Goal: Task Accomplishment & Management: Manage account settings

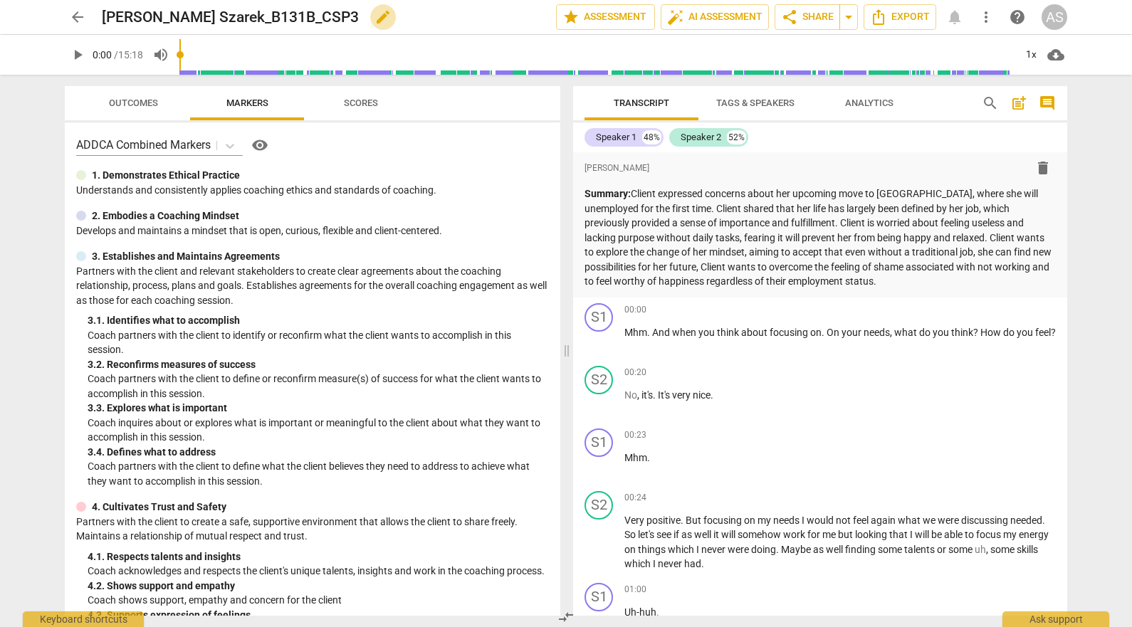
click at [392, 16] on span "edit" at bounding box center [383, 17] width 17 height 17
click at [259, 16] on input "Weronika Golebiewska Szarek_B131B_CSP3" at bounding box center [298, 17] width 392 height 27
click at [171, 18] on input "Weronika GolebiewskaSzarek_B131B_CSP3" at bounding box center [298, 17] width 392 height 27
type input "WeronikaGolebiewskaSzarek_B131B_CSP3"
click at [499, 19] on span "done" at bounding box center [506, 17] width 17 height 17
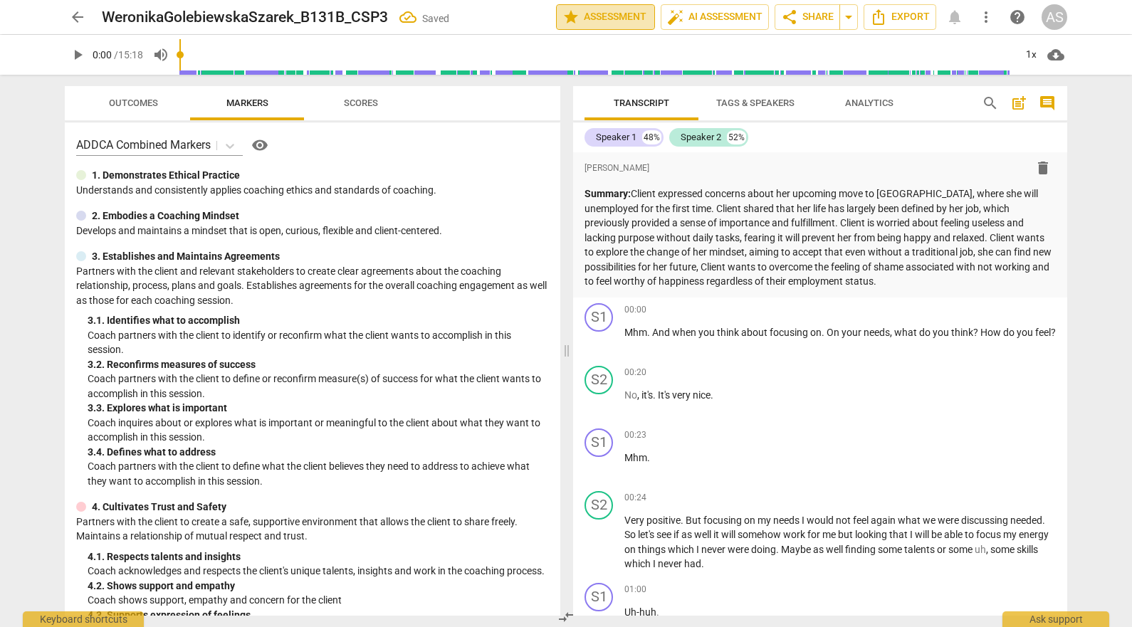
click at [615, 21] on span "star Assessment" at bounding box center [606, 17] width 86 height 17
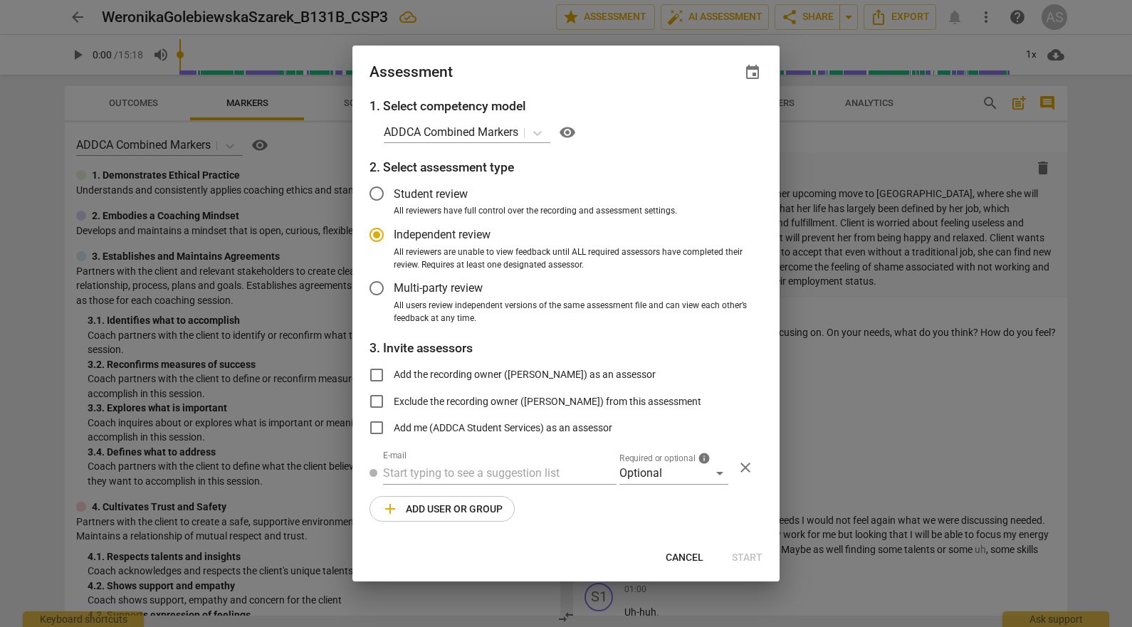
click at [758, 71] on span "event" at bounding box center [752, 72] width 17 height 17
click at [720, 122] on span "close" at bounding box center [734, 113] width 34 height 17
radio input "false"
click at [753, 64] on span "event" at bounding box center [752, 72] width 17 height 17
click at [706, 120] on input "date" at bounding box center [667, 121] width 100 height 21
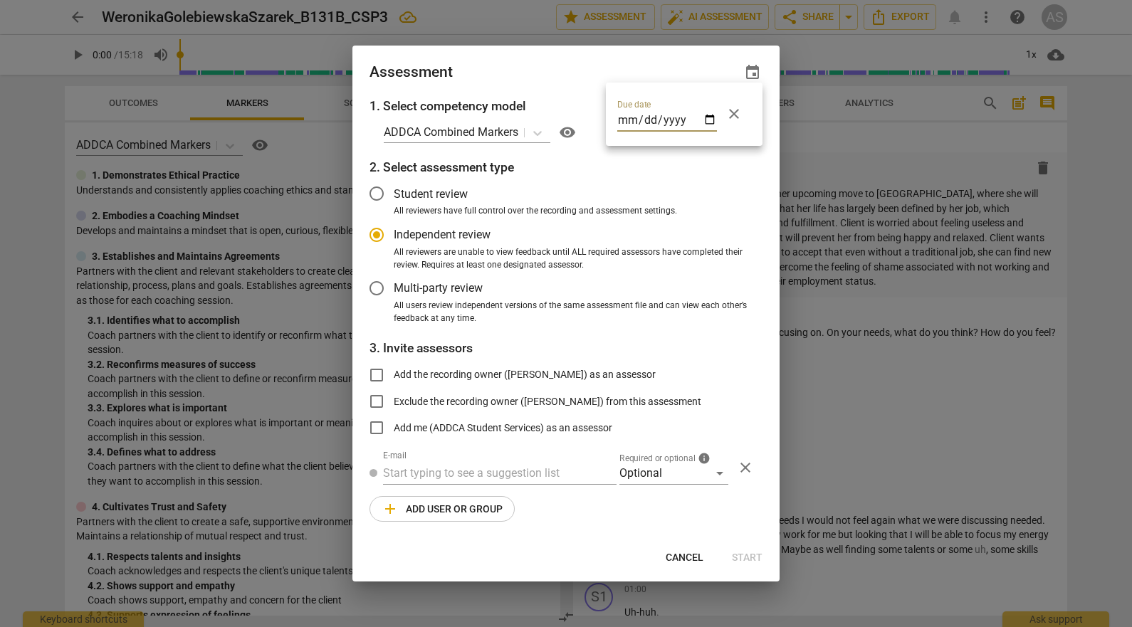
type input "2025-10-15"
click at [573, 60] on div at bounding box center [566, 313] width 1132 height 627
click at [678, 480] on div "Optional" at bounding box center [674, 473] width 109 height 23
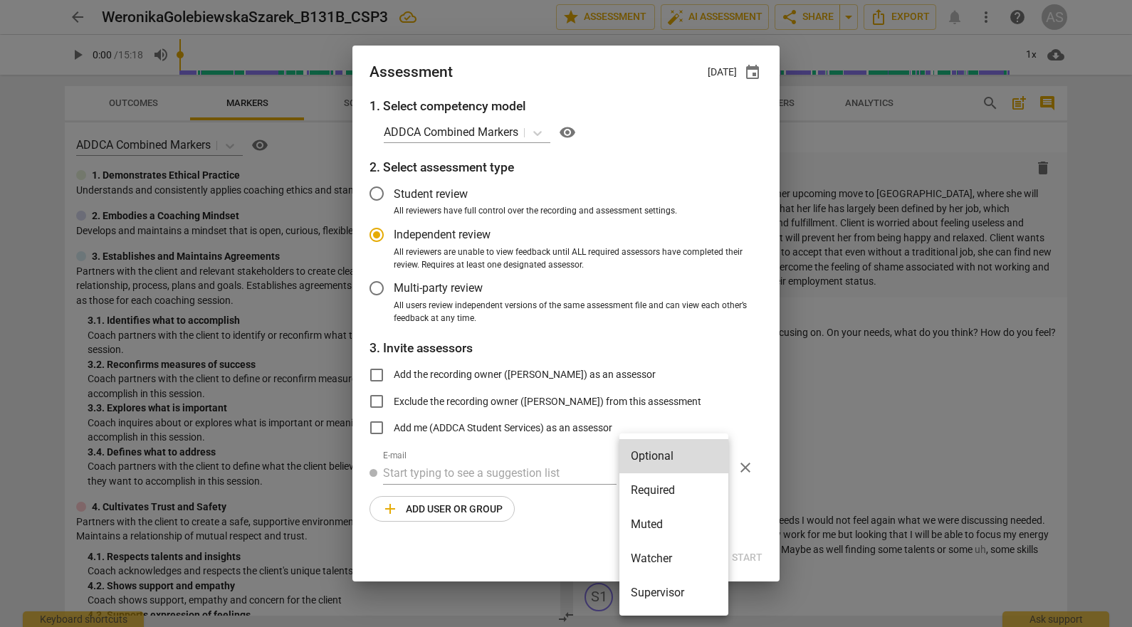
click at [678, 489] on li "Required" at bounding box center [674, 491] width 109 height 34
radio input "false"
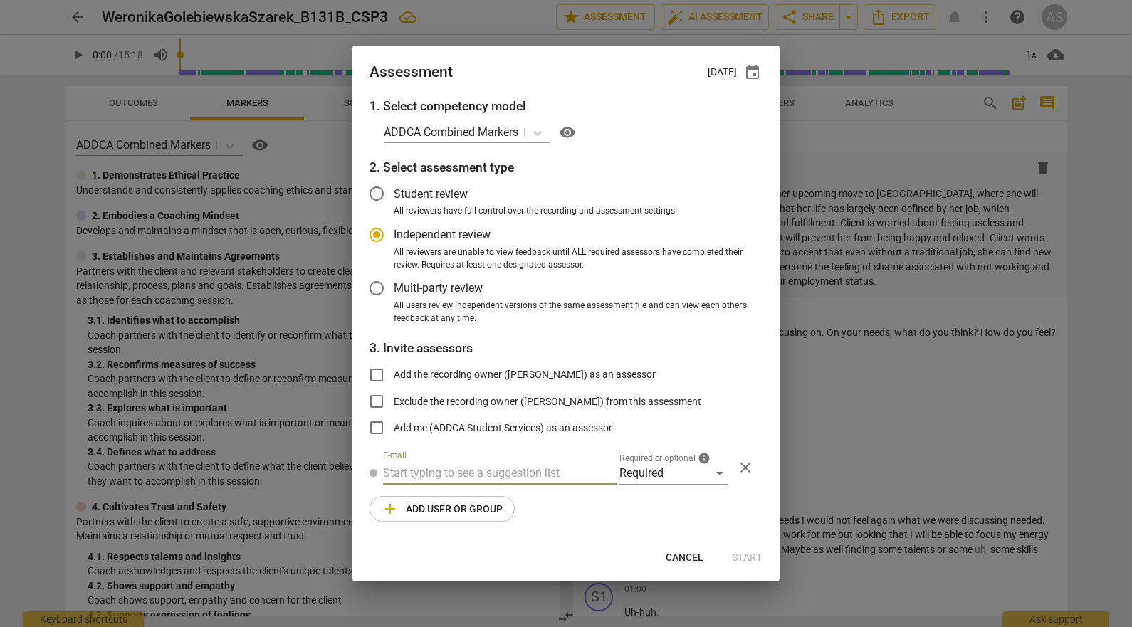
click at [516, 472] on input "text" at bounding box center [500, 473] width 234 height 23
type input "andrew@add"
click at [506, 499] on span "andrew@add" at bounding box center [532, 502] width 86 height 14
radio input "false"
type input "Andrew Macdonald <andrew@addca.com>"
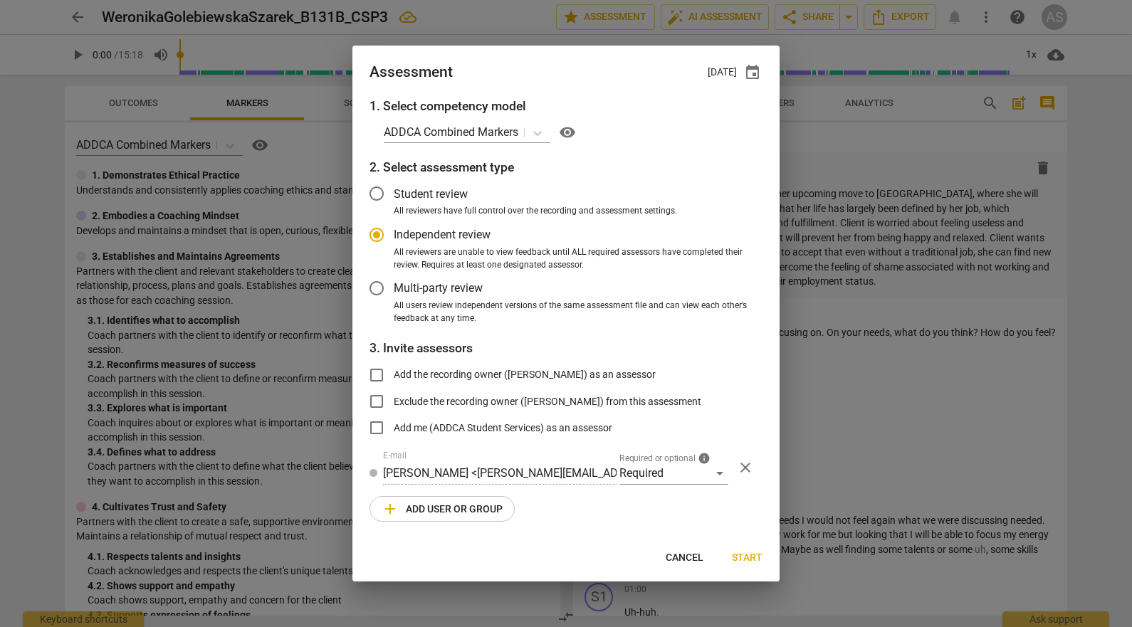
click at [472, 508] on span "add Add user or group" at bounding box center [442, 509] width 121 height 17
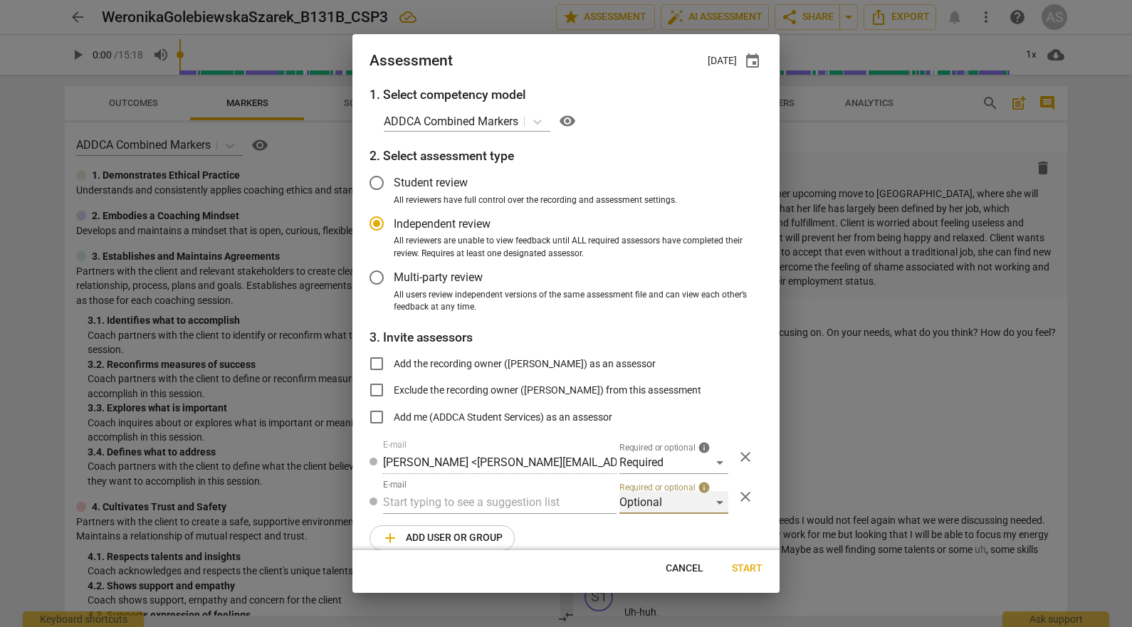
click at [639, 503] on div "Optional" at bounding box center [674, 502] width 109 height 23
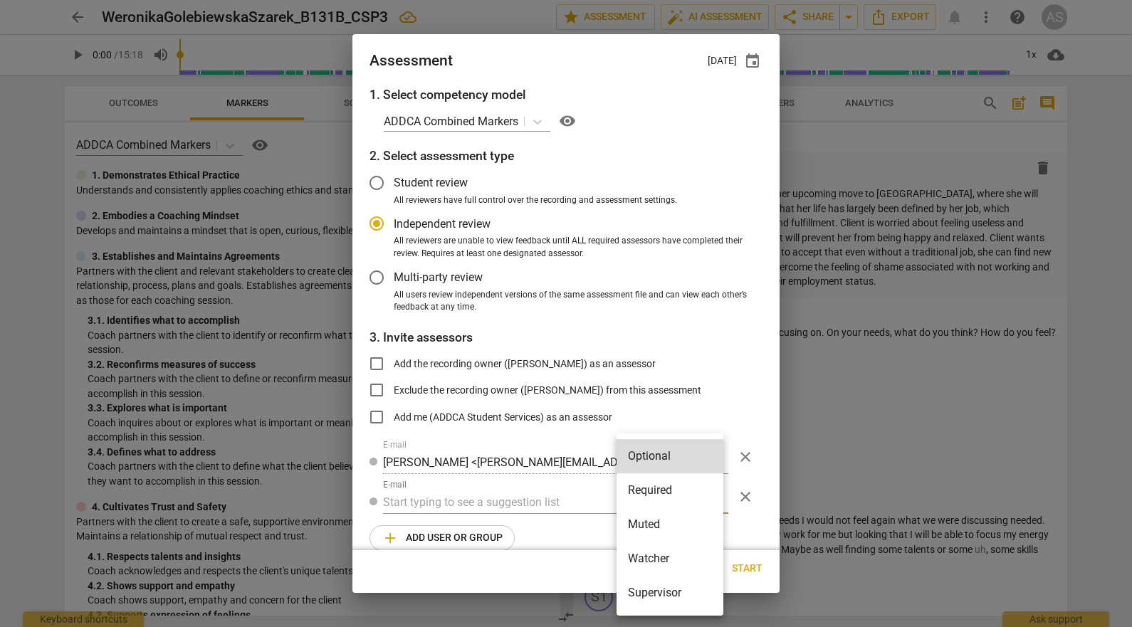
click at [654, 523] on li "Muted" at bounding box center [670, 525] width 107 height 34
radio input "false"
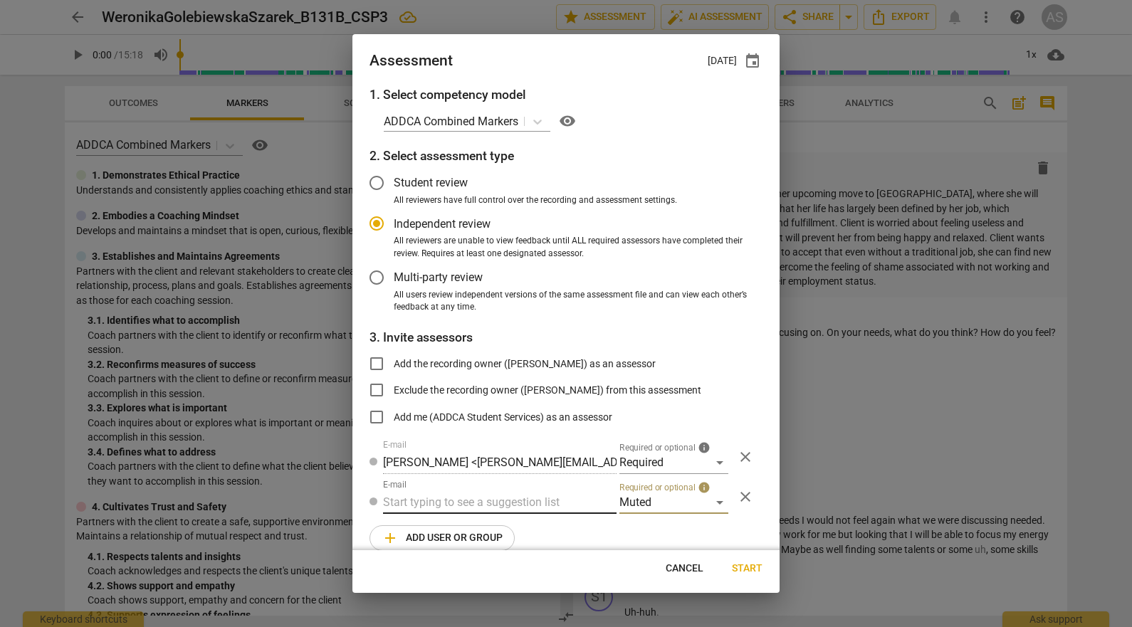
click at [516, 500] on input "text" at bounding box center [500, 502] width 234 height 23
type input "131B"
click at [506, 528] on div "Basic B- 131B CSPs" at bounding box center [498, 531] width 231 height 34
radio input "false"
type input "Basic B-131B CSPs"
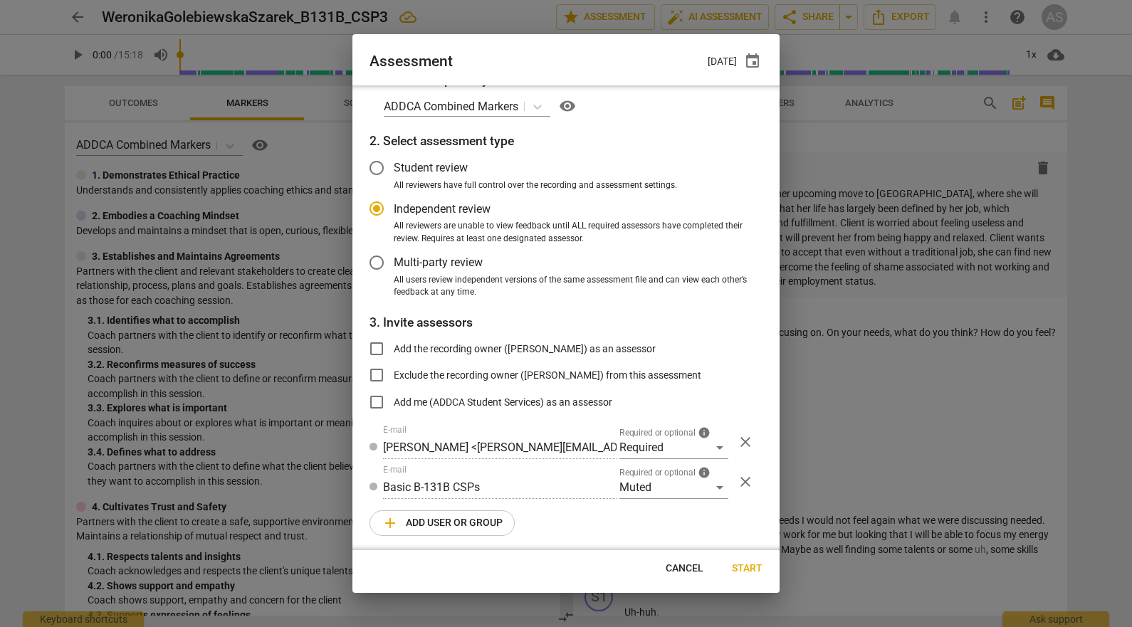
scroll to position [18, 0]
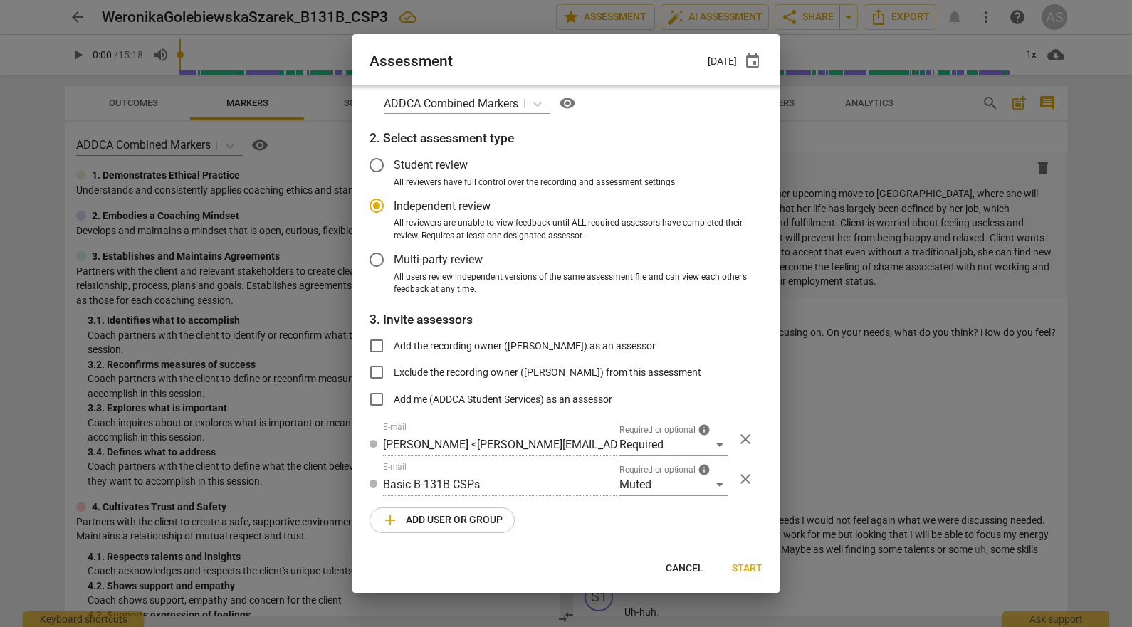
click at [754, 563] on span "Start" at bounding box center [747, 569] width 31 height 14
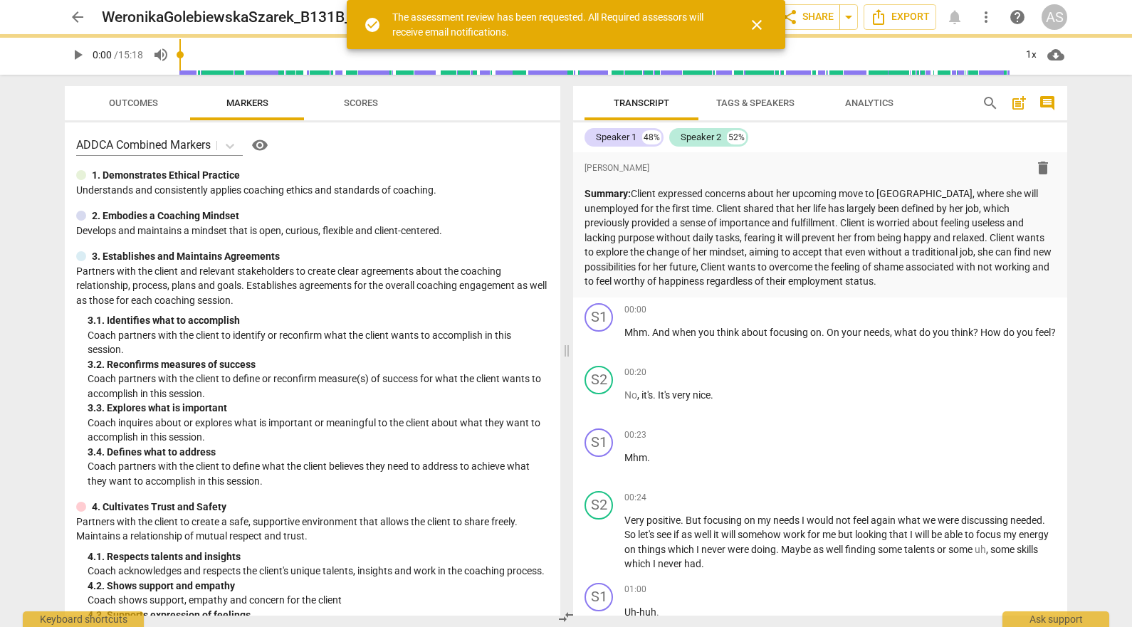
radio input "false"
type input "Charlotte Moore <charlotte.moore2@gmail.com>"
type input "Andrew Collins <akcollins@gmail.com>"
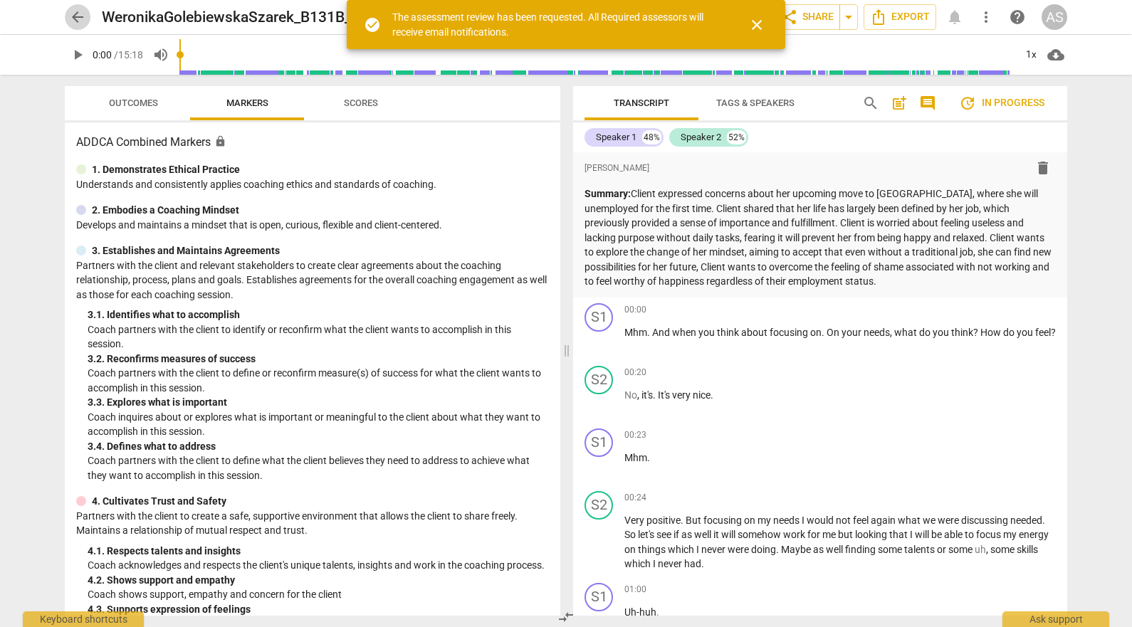
click at [80, 14] on span "arrow_back" at bounding box center [77, 17] width 17 height 17
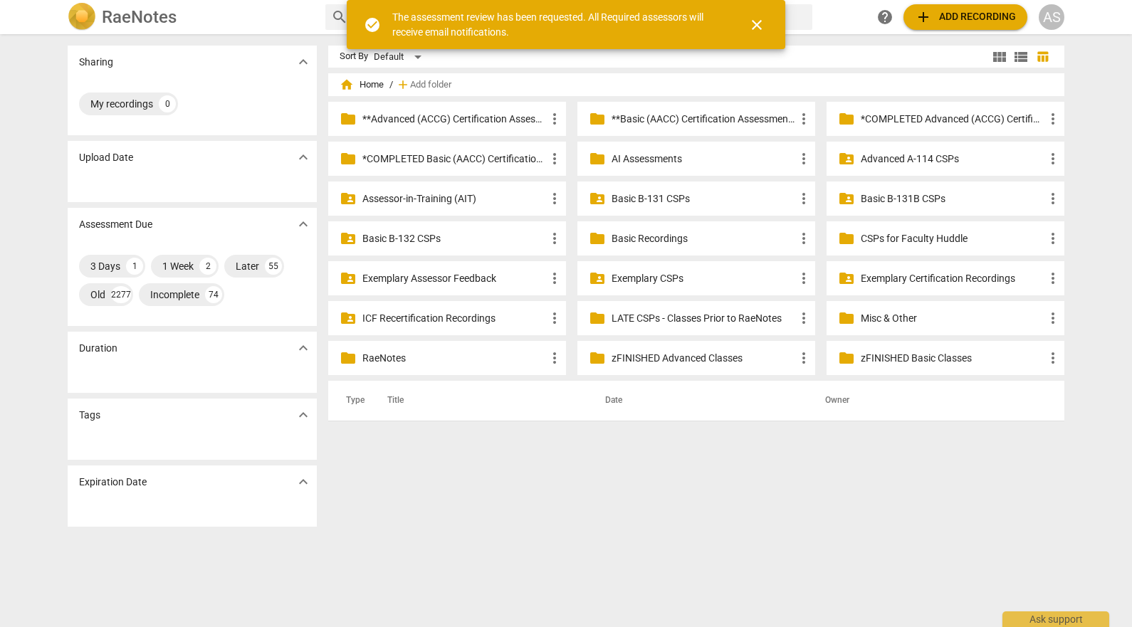
click at [941, 197] on p "Basic B-131B CSPs" at bounding box center [953, 199] width 184 height 15
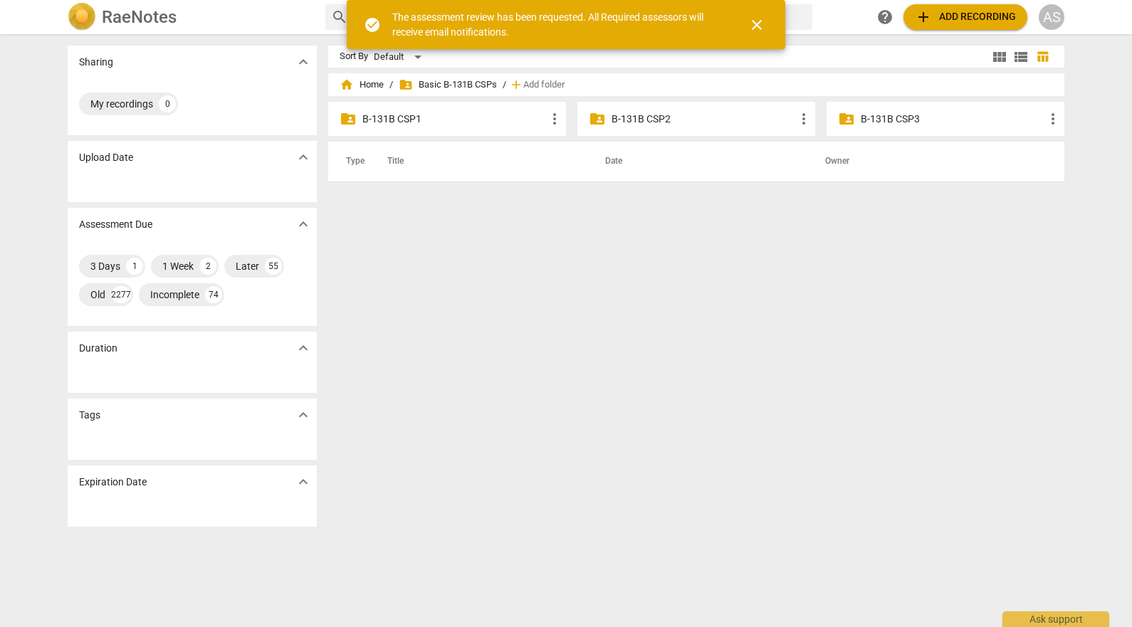
click at [870, 118] on p "B-131B CSP3" at bounding box center [953, 119] width 184 height 15
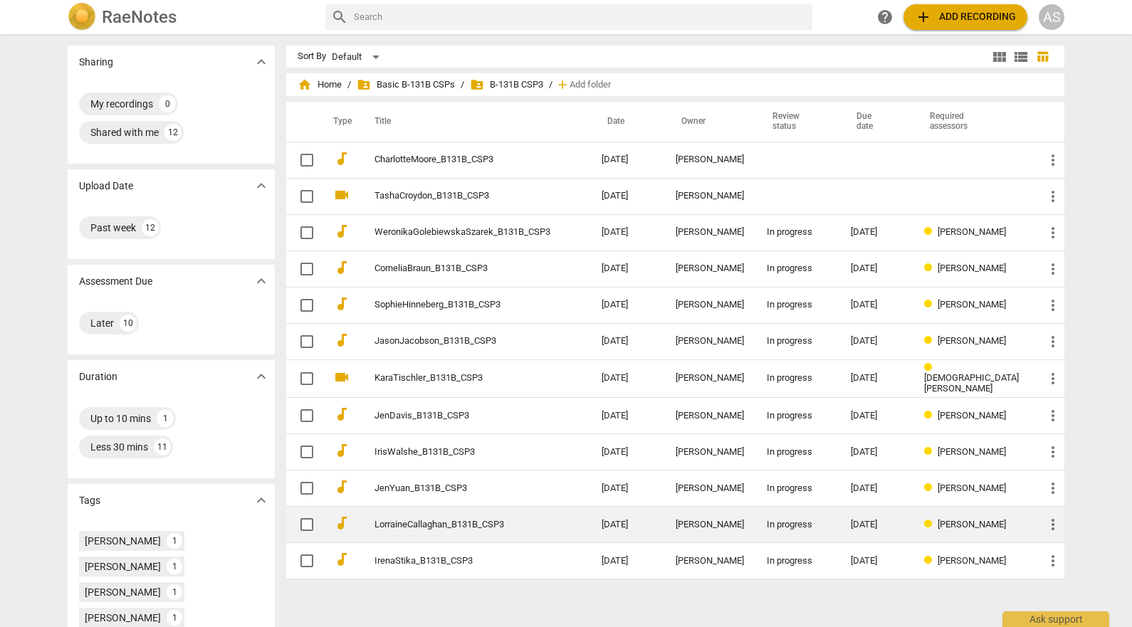
click at [502, 511] on td "LorraineCallaghan_B131B_CSP3" at bounding box center [474, 525] width 233 height 36
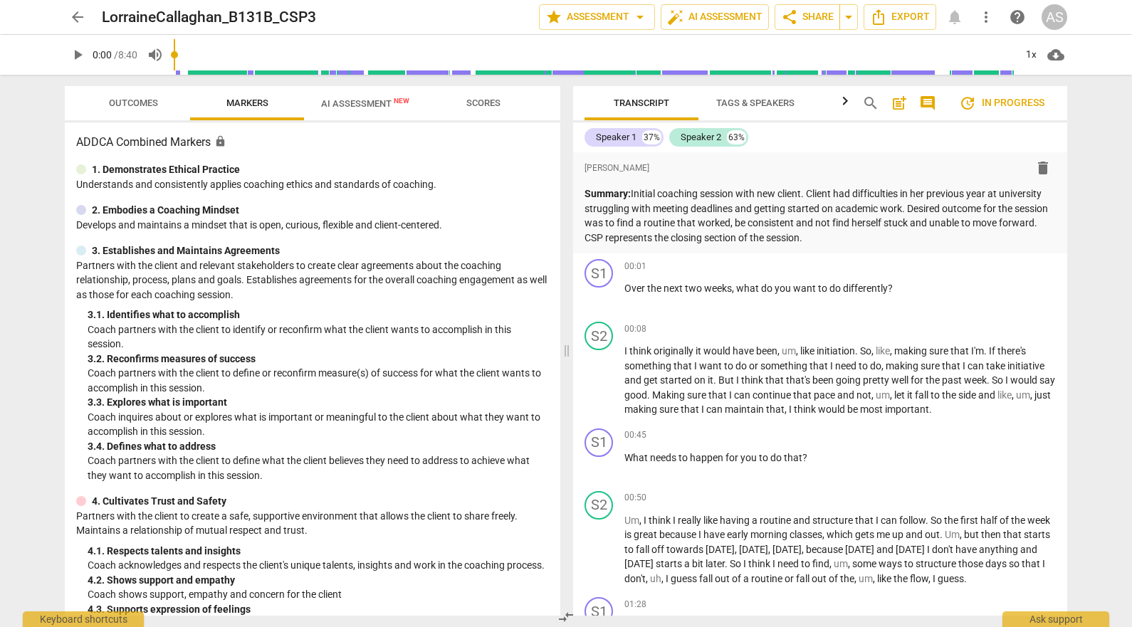
click at [137, 102] on span "Outcomes" at bounding box center [133, 103] width 49 height 11
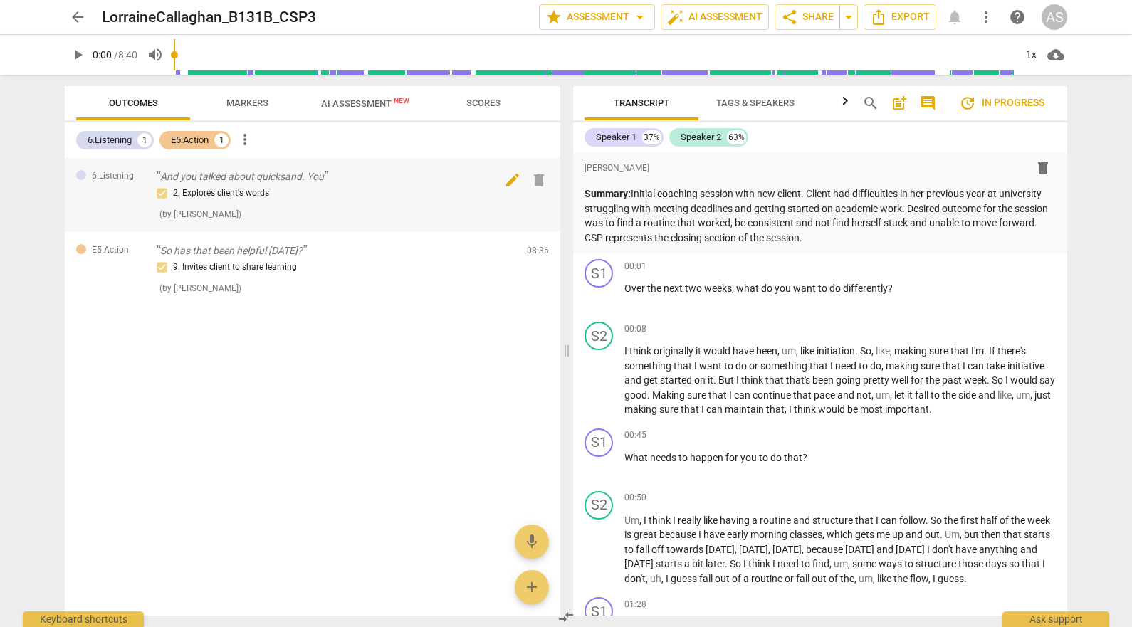
click at [539, 175] on span "delete" at bounding box center [539, 180] width 17 height 17
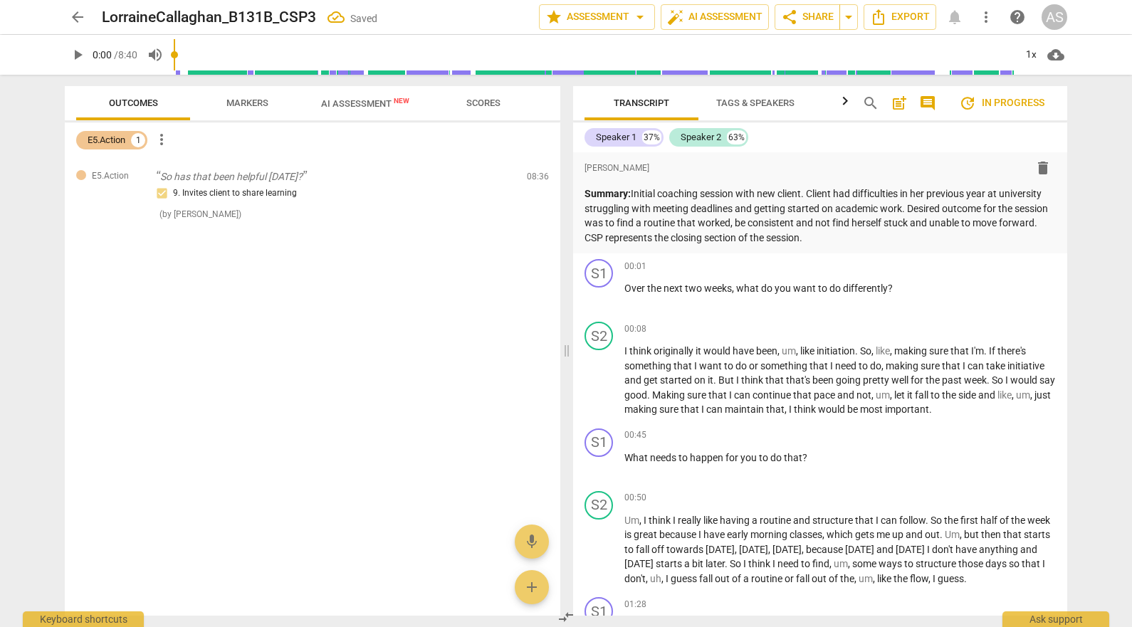
click at [541, 183] on span "delete" at bounding box center [539, 180] width 17 height 17
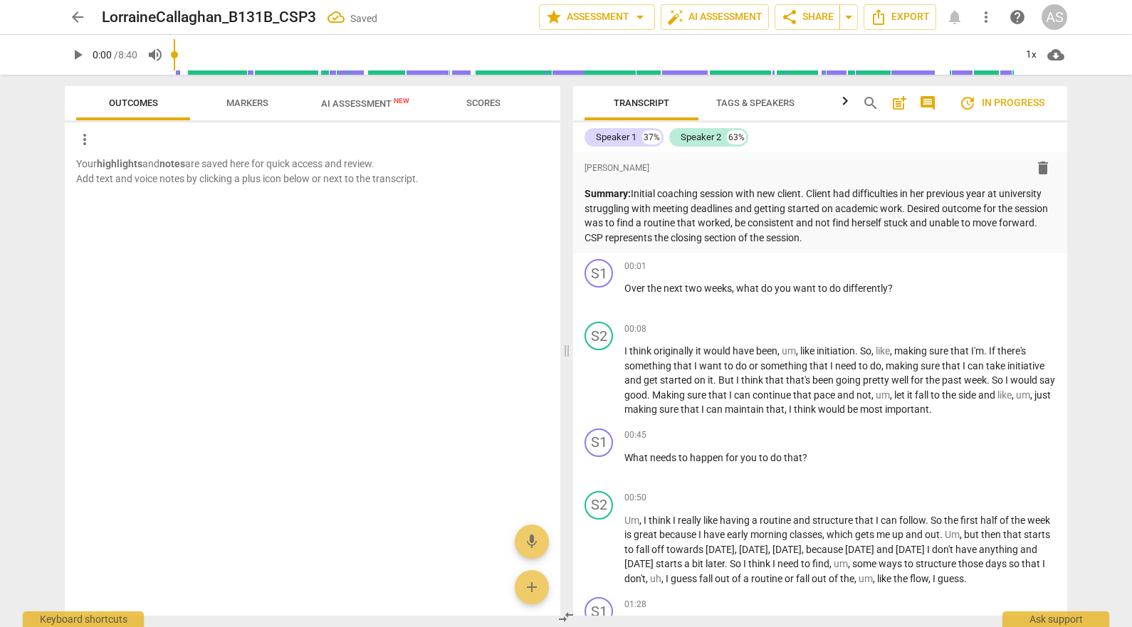
click at [79, 18] on span "arrow_back" at bounding box center [77, 17] width 17 height 17
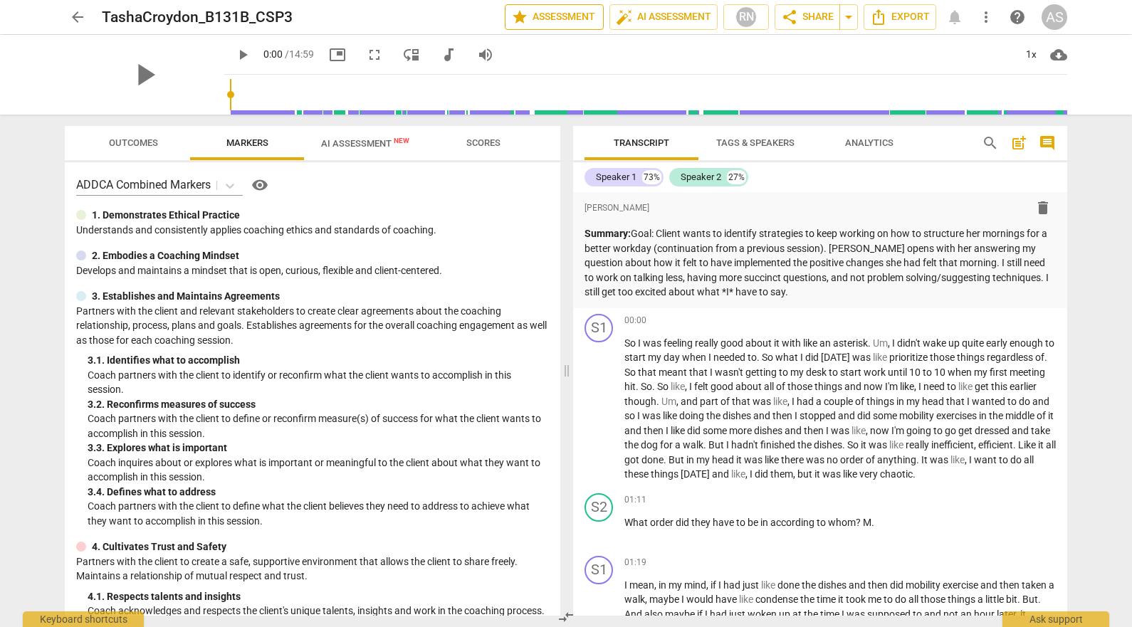
click at [568, 18] on span "star Assessment" at bounding box center [554, 17] width 86 height 17
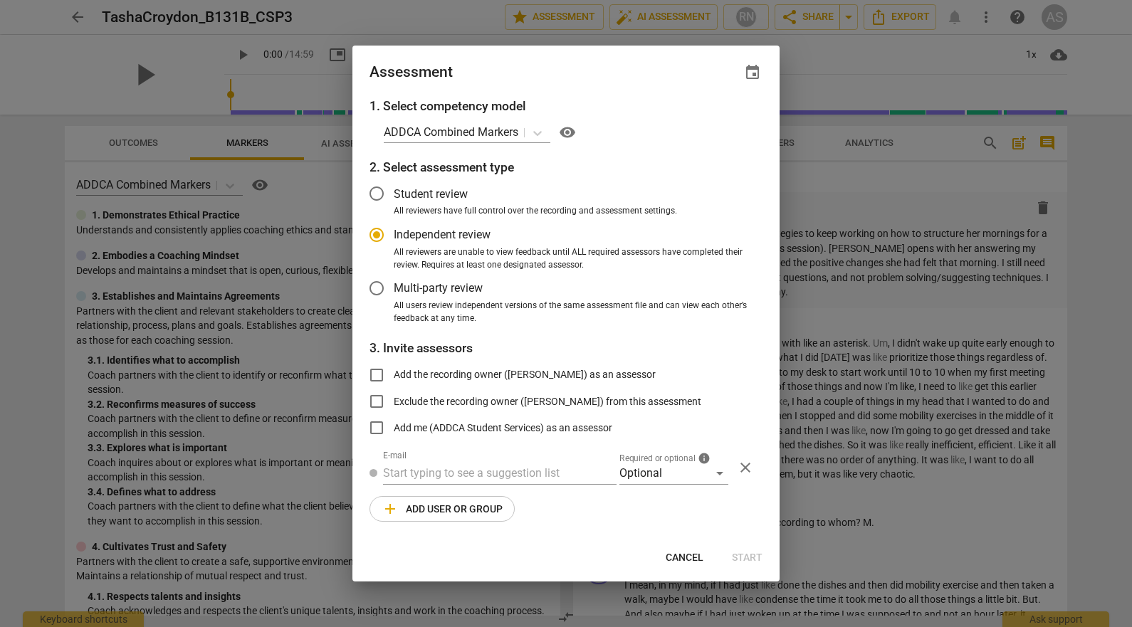
click at [756, 69] on span "event" at bounding box center [752, 72] width 17 height 17
radio input "false"
click at [710, 118] on input "date" at bounding box center [667, 121] width 100 height 21
type input "2025-10-15"
click at [575, 58] on div at bounding box center [566, 313] width 1132 height 627
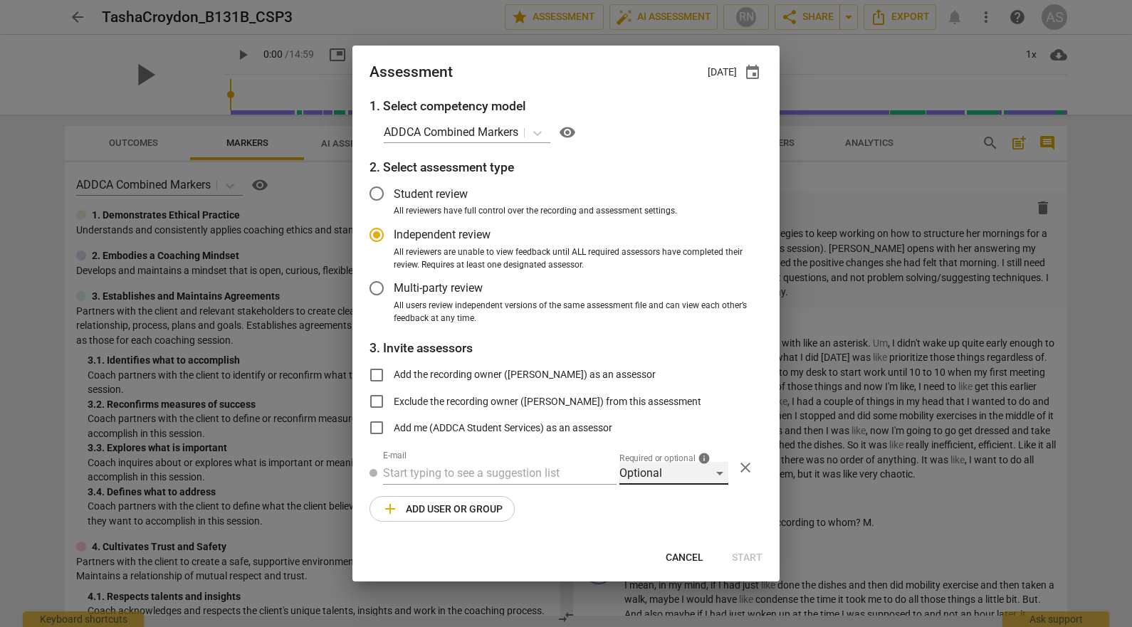
click at [653, 466] on div "Optional" at bounding box center [674, 473] width 109 height 23
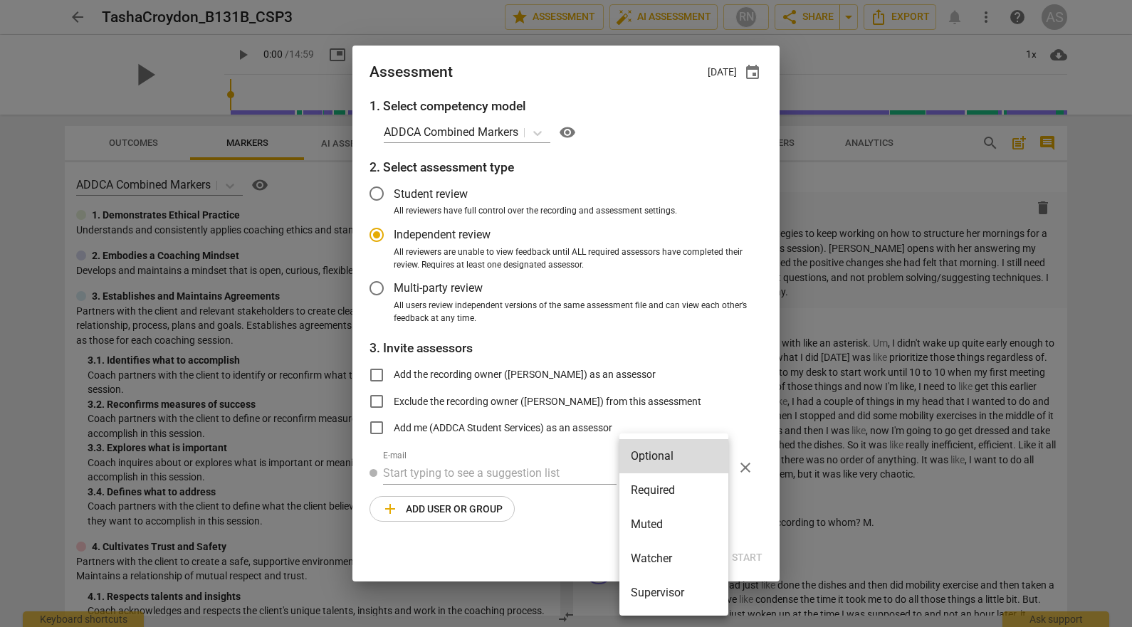
drag, startPoint x: 666, startPoint y: 481, endPoint x: 540, endPoint y: 476, distance: 126.2
click at [666, 481] on li "Required" at bounding box center [674, 491] width 109 height 34
radio input "false"
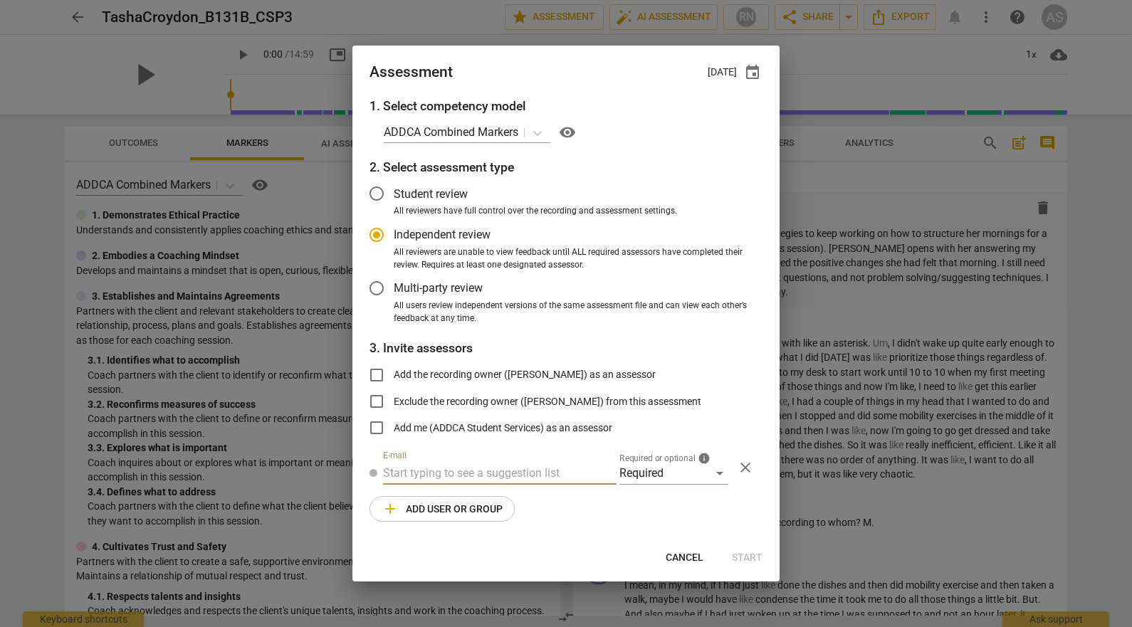
click at [516, 466] on input "text" at bounding box center [500, 473] width 234 height 23
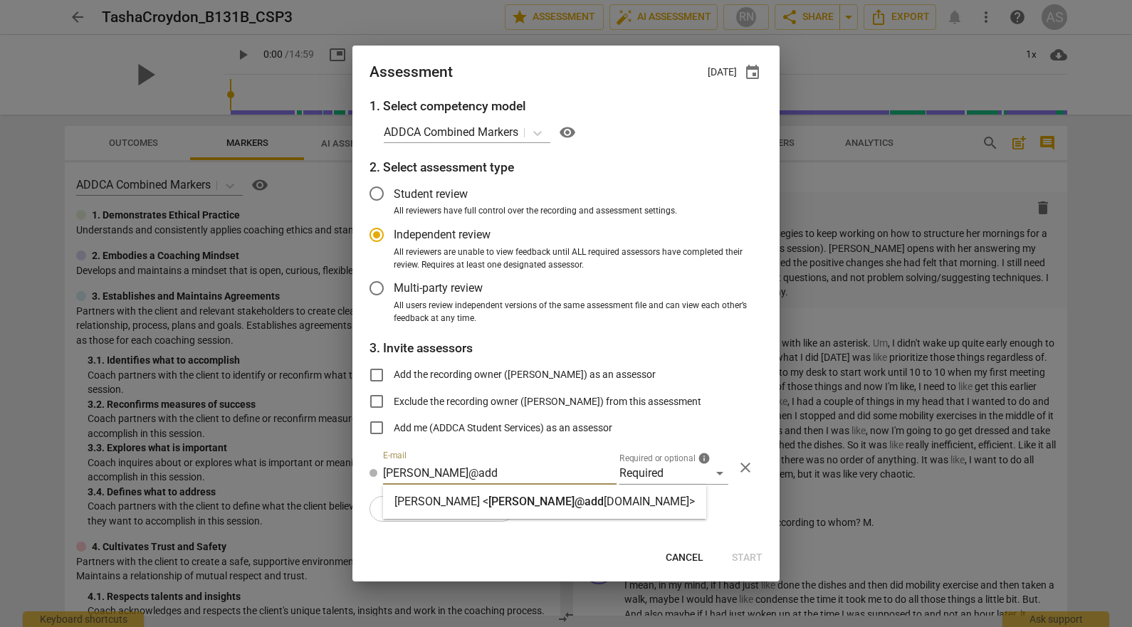
type input "marci@add"
click at [508, 499] on span "marci@add" at bounding box center [546, 502] width 115 height 14
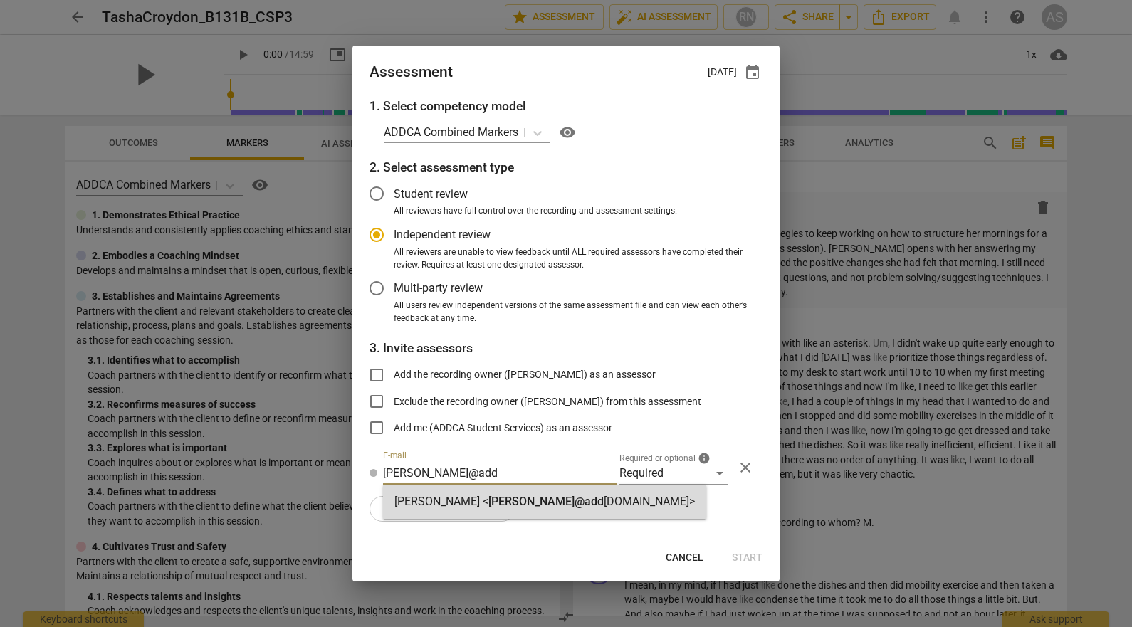
radio input "false"
type input "Marci Rubin <marci@addca.com>"
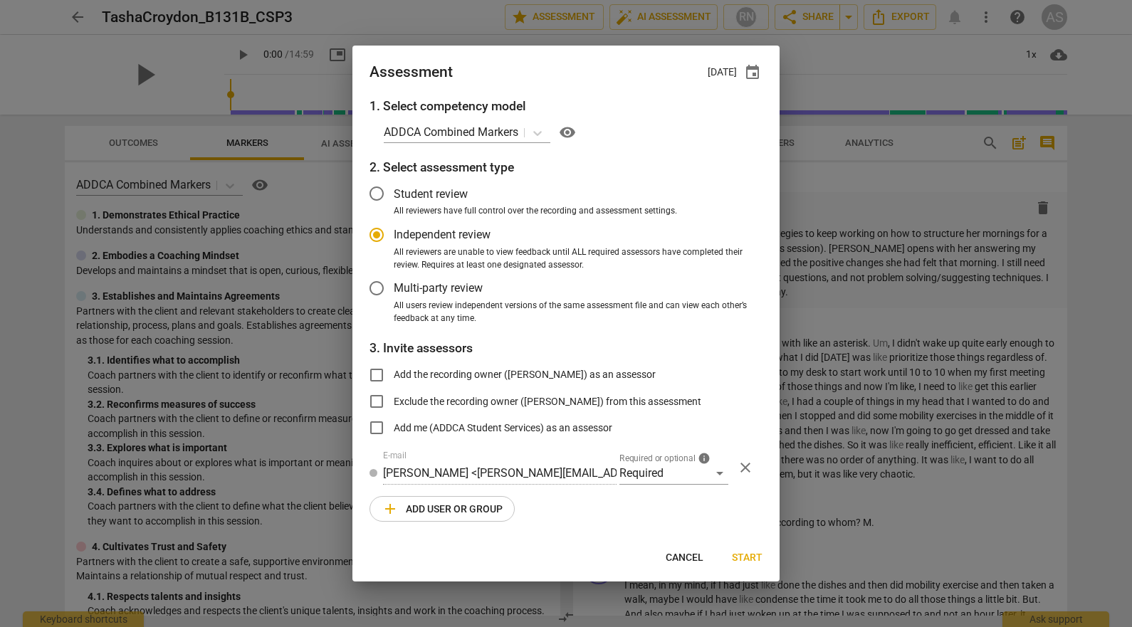
click at [444, 508] on span "add Add user or group" at bounding box center [442, 509] width 121 height 17
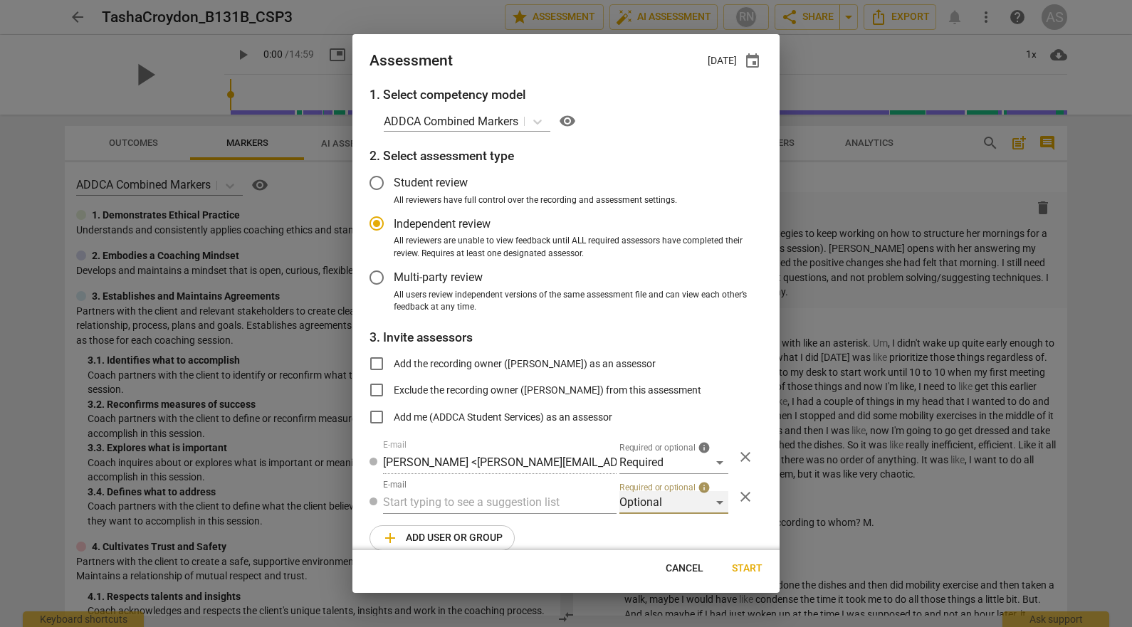
click at [649, 500] on div "Optional" at bounding box center [674, 502] width 109 height 23
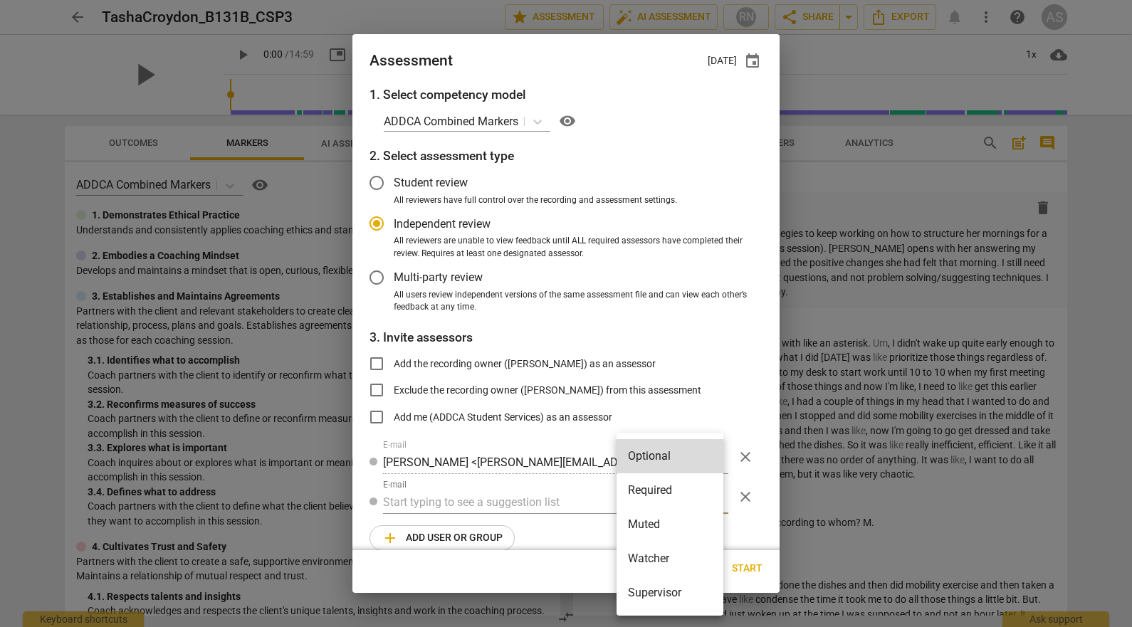
click at [650, 524] on li "Muted" at bounding box center [670, 525] width 107 height 34
radio input "false"
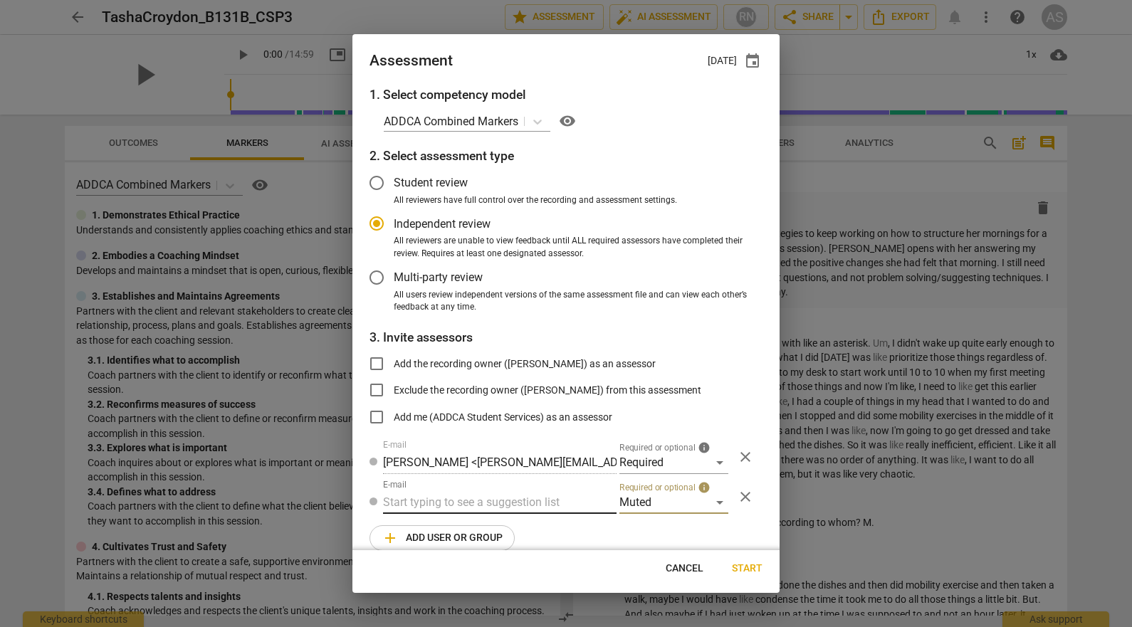
click at [491, 508] on input "text" at bounding box center [500, 502] width 234 height 23
type input "131B"
click at [485, 536] on strong "CSPs" at bounding box center [474, 531] width 27 height 14
radio input "false"
type input "Basic B-131B CSPs"
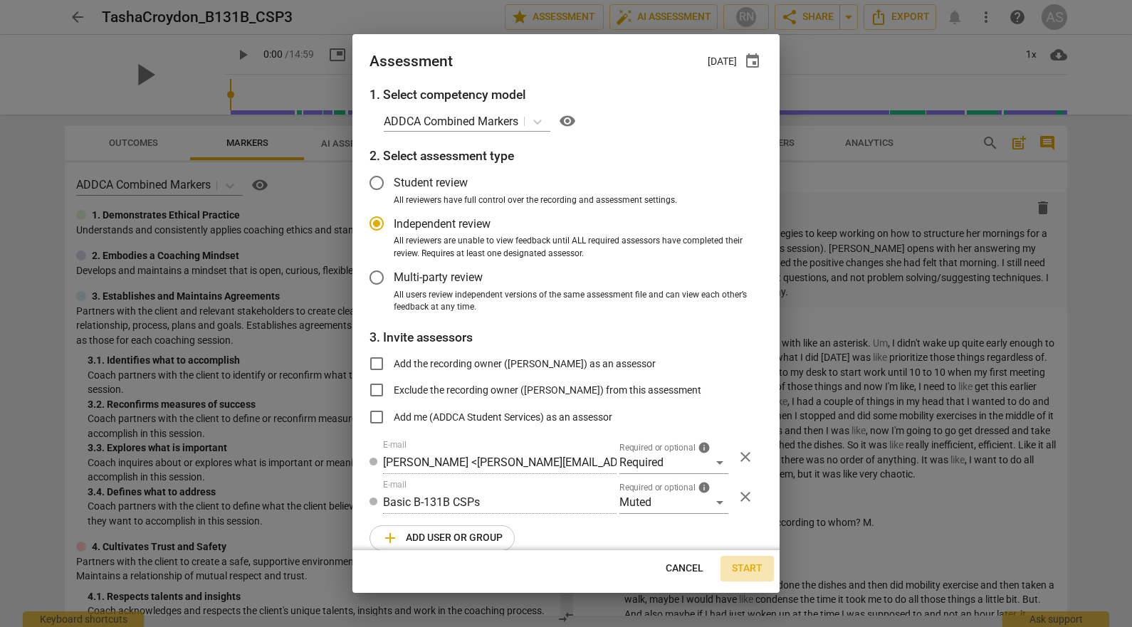
click at [751, 564] on span "Start" at bounding box center [747, 569] width 31 height 14
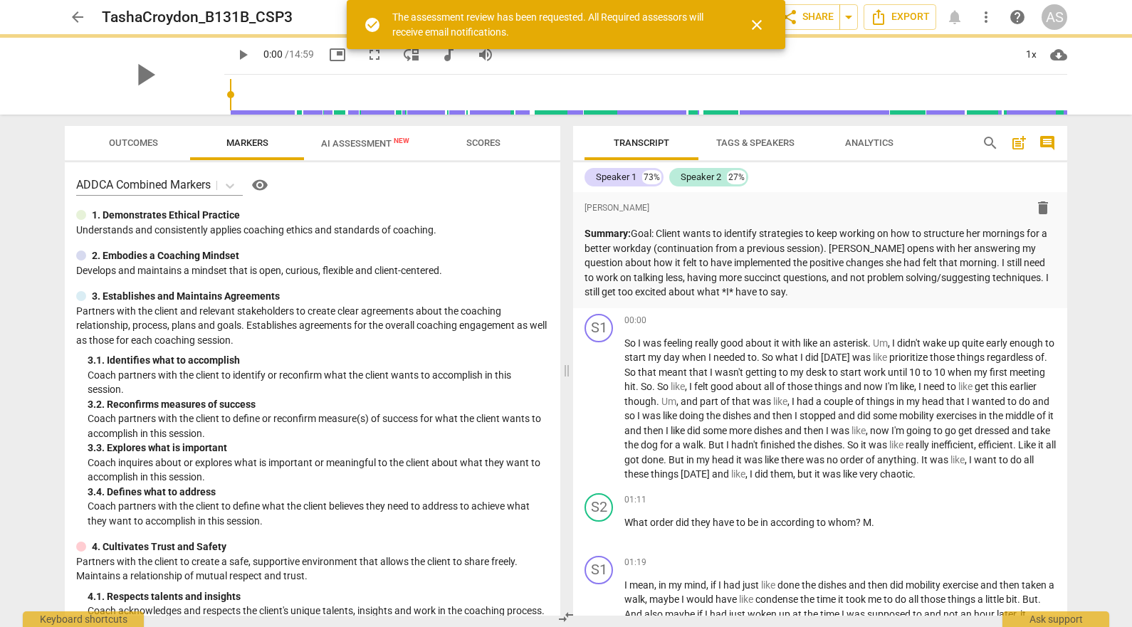
radio input "false"
type input "Charlotte Moore <charlotte.moore2@gmail.com>"
type input "Andrew Collins <akcollins@gmail.com>"
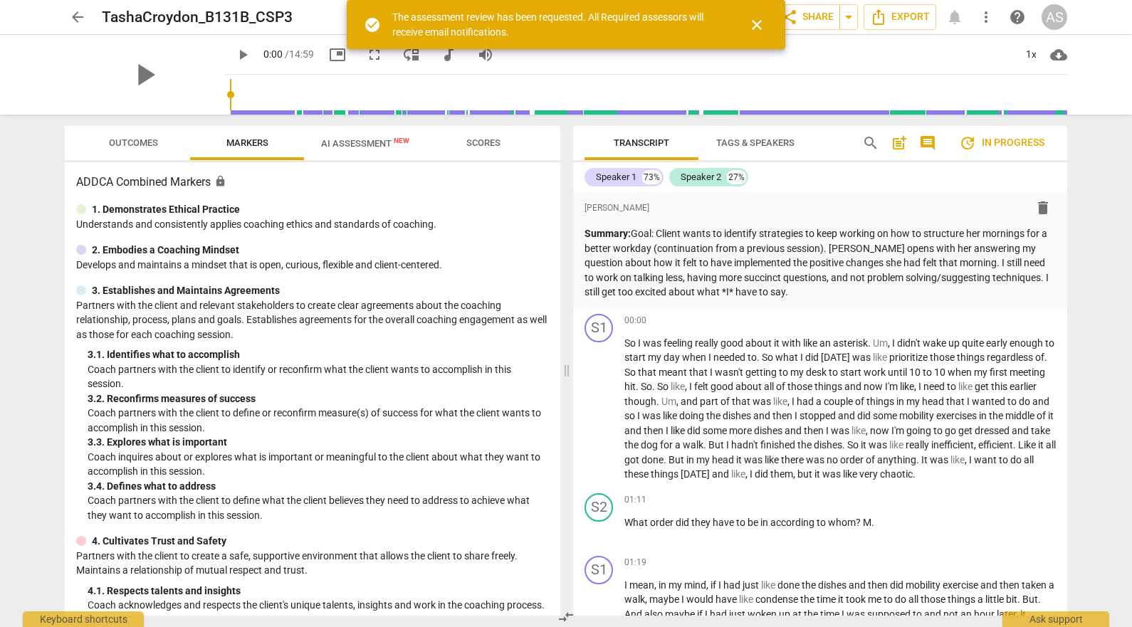
click at [77, 15] on span "arrow_back" at bounding box center [77, 17] width 17 height 17
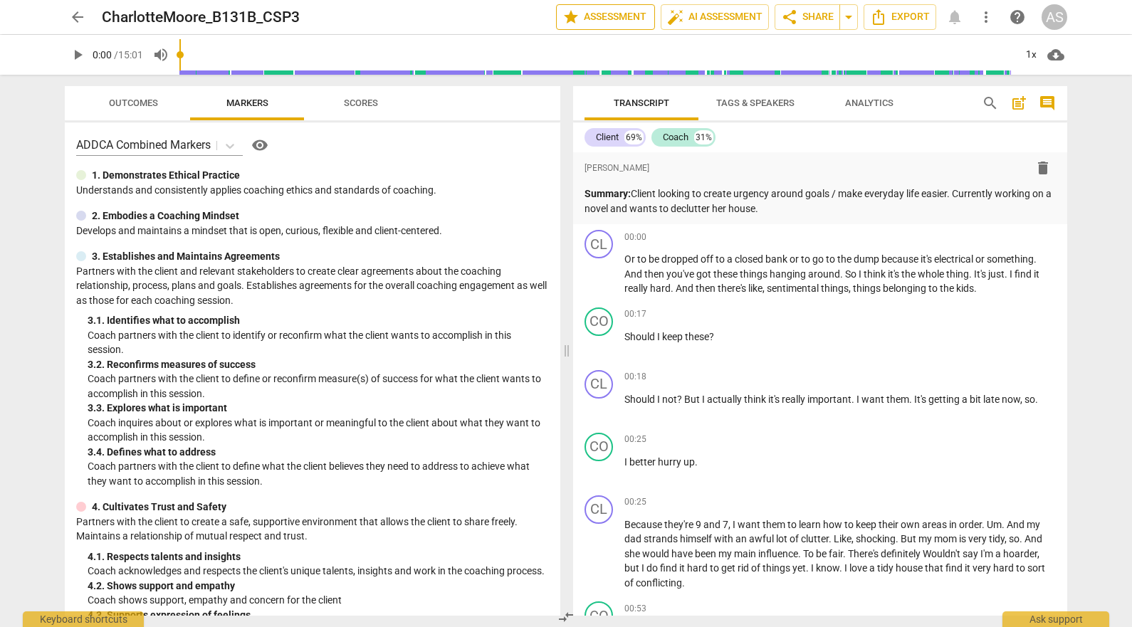
click at [602, 20] on span "star Assessment" at bounding box center [606, 17] width 86 height 17
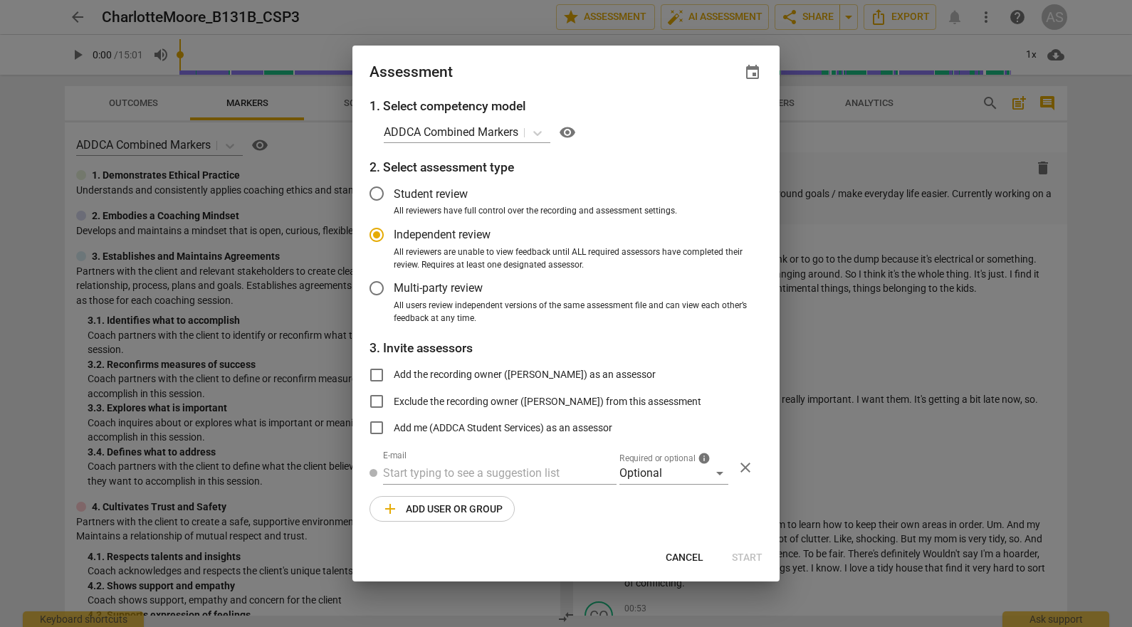
click at [759, 74] on span "event" at bounding box center [752, 72] width 17 height 17
radio input "false"
click at [712, 125] on input "date" at bounding box center [667, 121] width 100 height 21
type input "2025-10-15"
click at [573, 79] on div at bounding box center [566, 313] width 1132 height 627
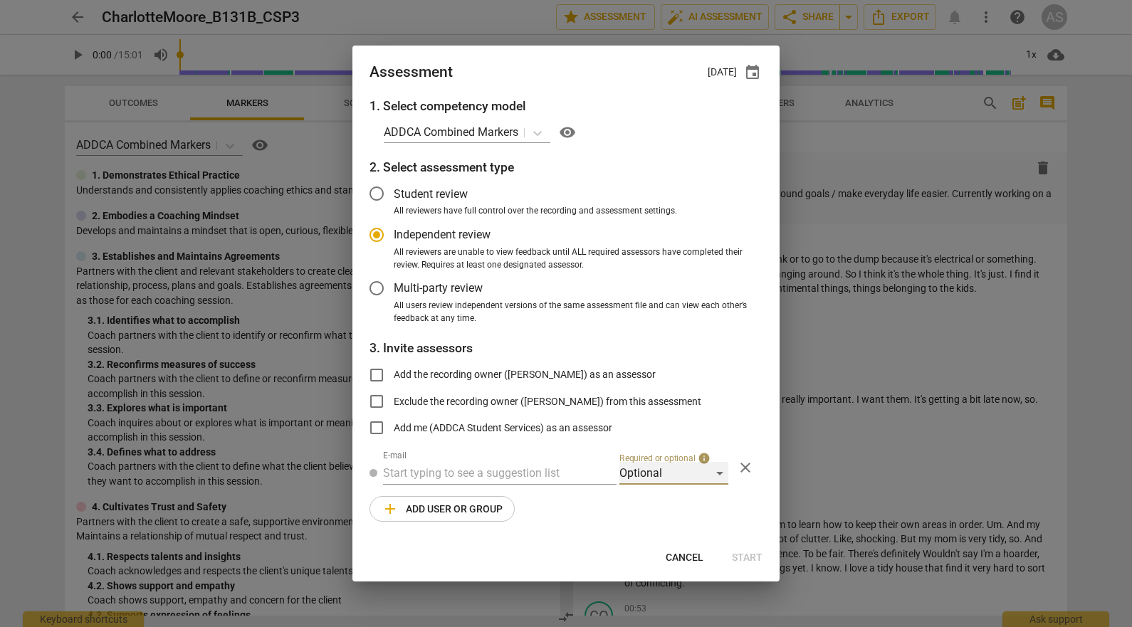
click at [647, 473] on div "Optional" at bounding box center [674, 473] width 109 height 23
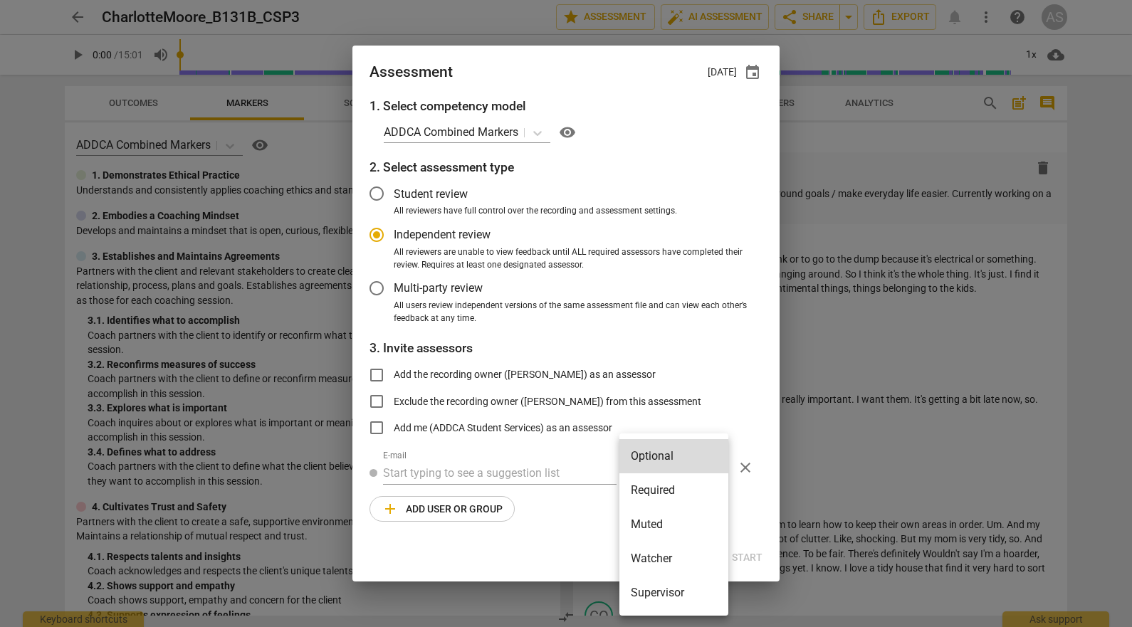
click at [659, 494] on li "Required" at bounding box center [674, 491] width 109 height 34
radio input "false"
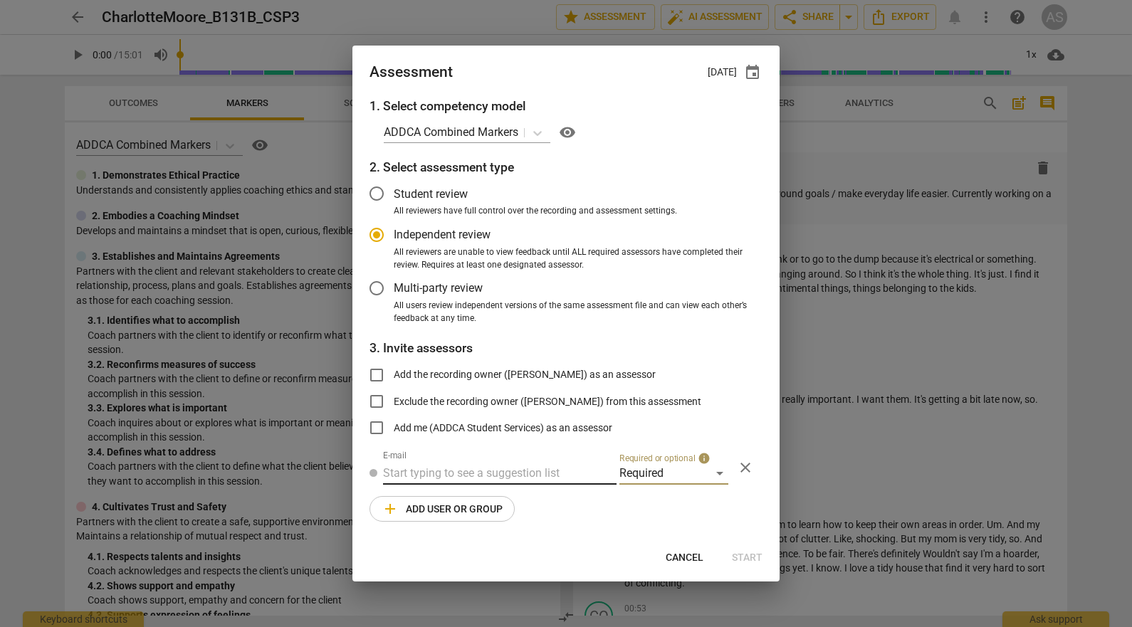
click at [541, 462] on input "text" at bounding box center [500, 473] width 234 height 23
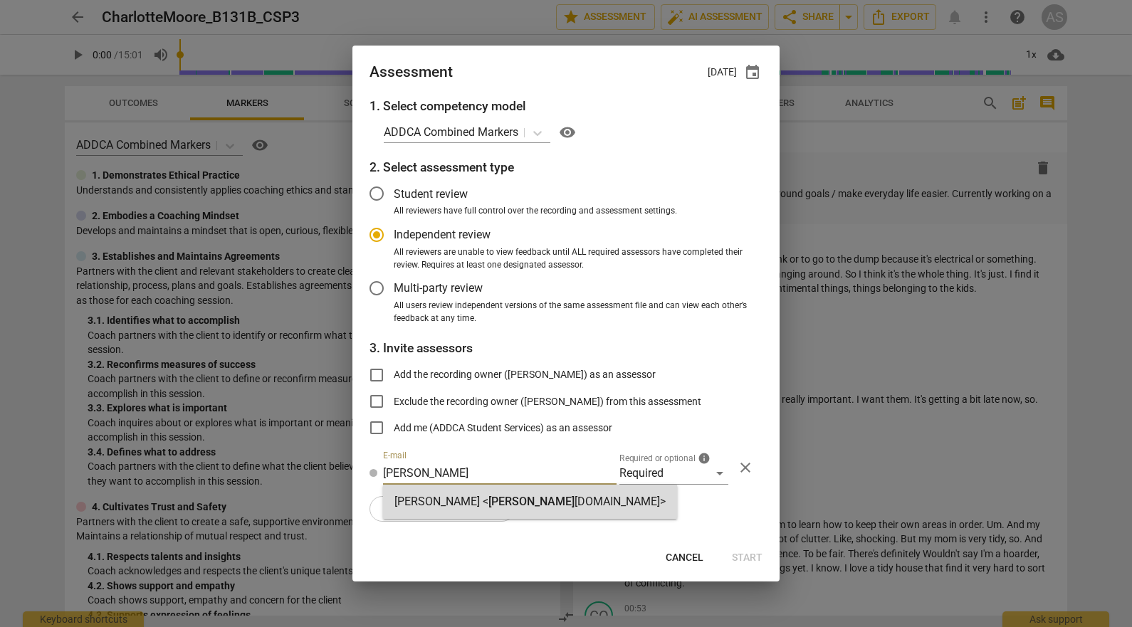
type input "sara@add"
click at [451, 508] on div "Sara Prince < sara@add ca.com>" at bounding box center [530, 502] width 271 height 17
radio input "false"
type input "Sara Prince <sara@addca.com>"
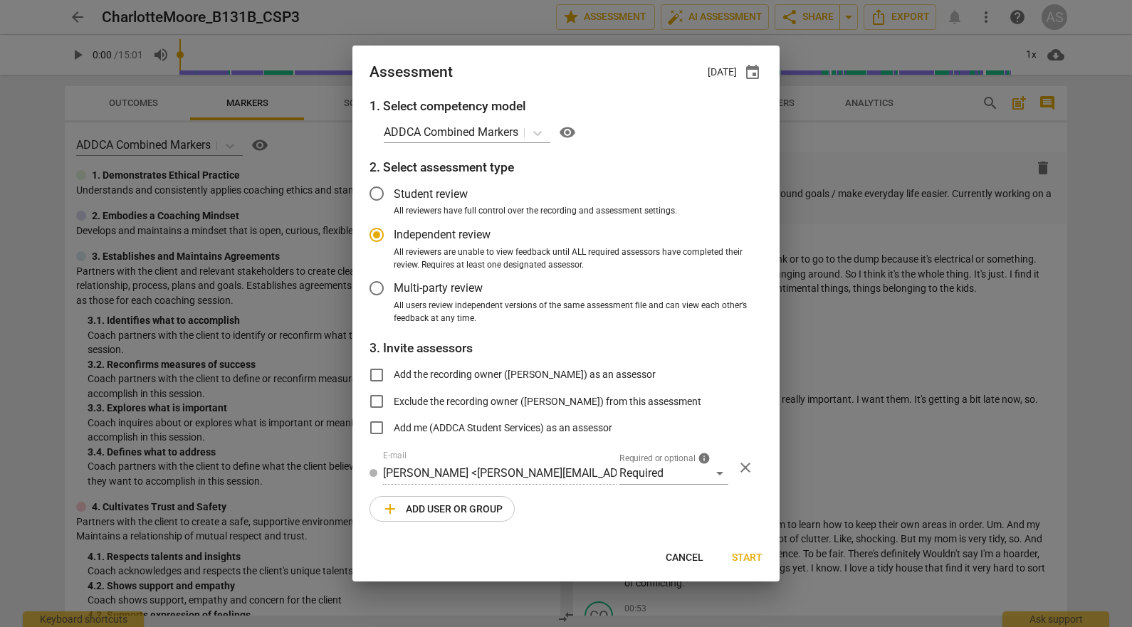
click at [447, 511] on span "add Add user or group" at bounding box center [442, 509] width 121 height 17
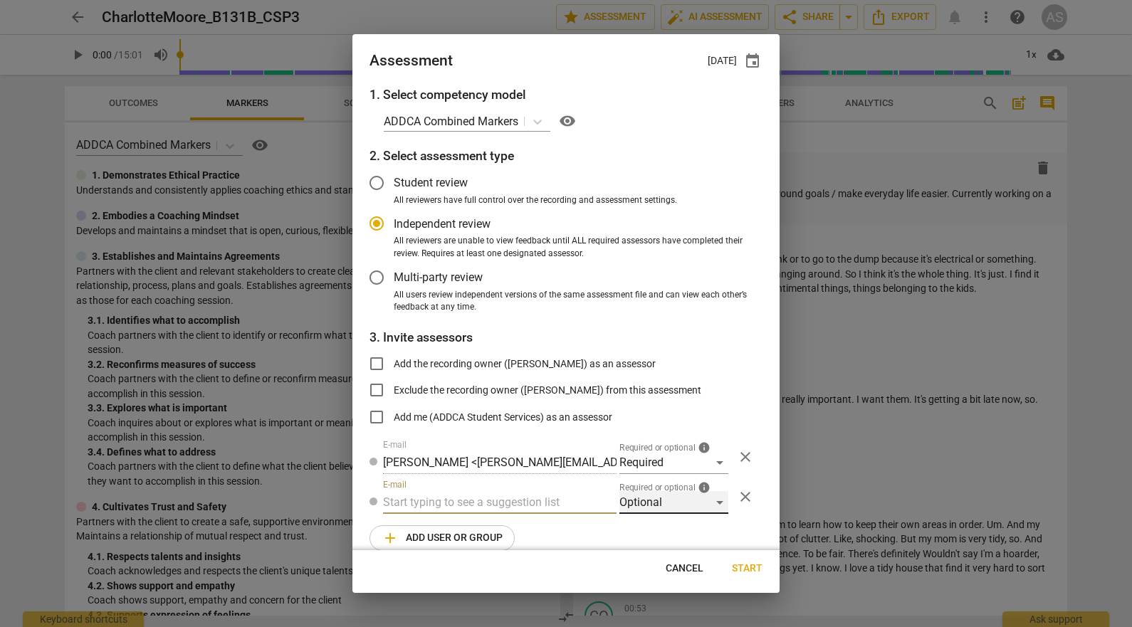
click at [646, 506] on div "Optional" at bounding box center [674, 502] width 109 height 23
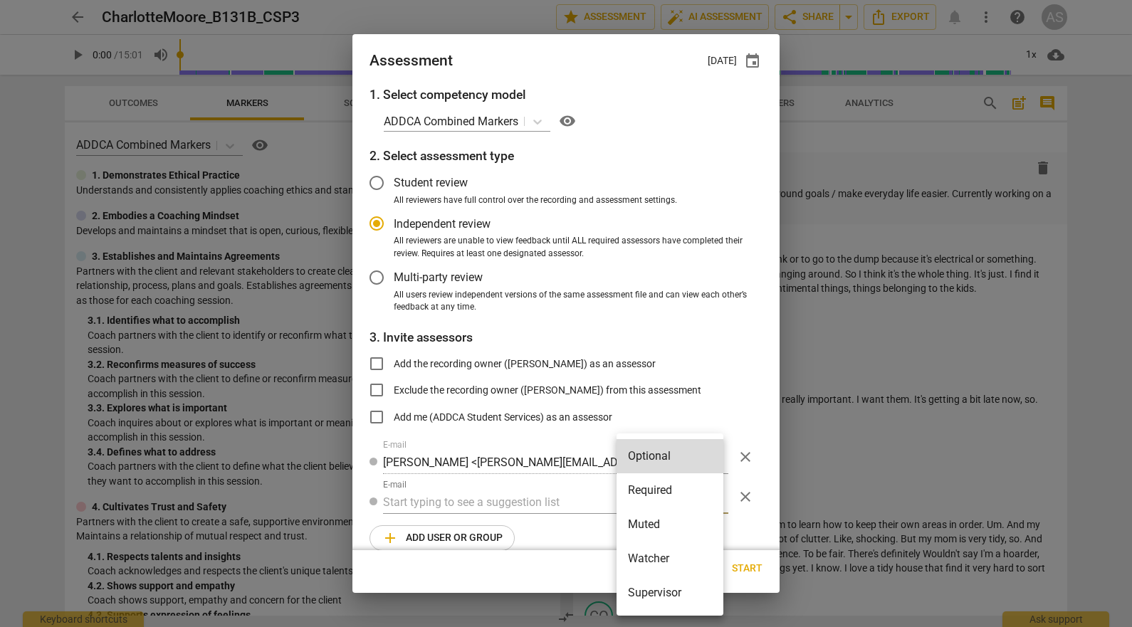
click at [656, 526] on li "Muted" at bounding box center [670, 525] width 107 height 34
radio input "false"
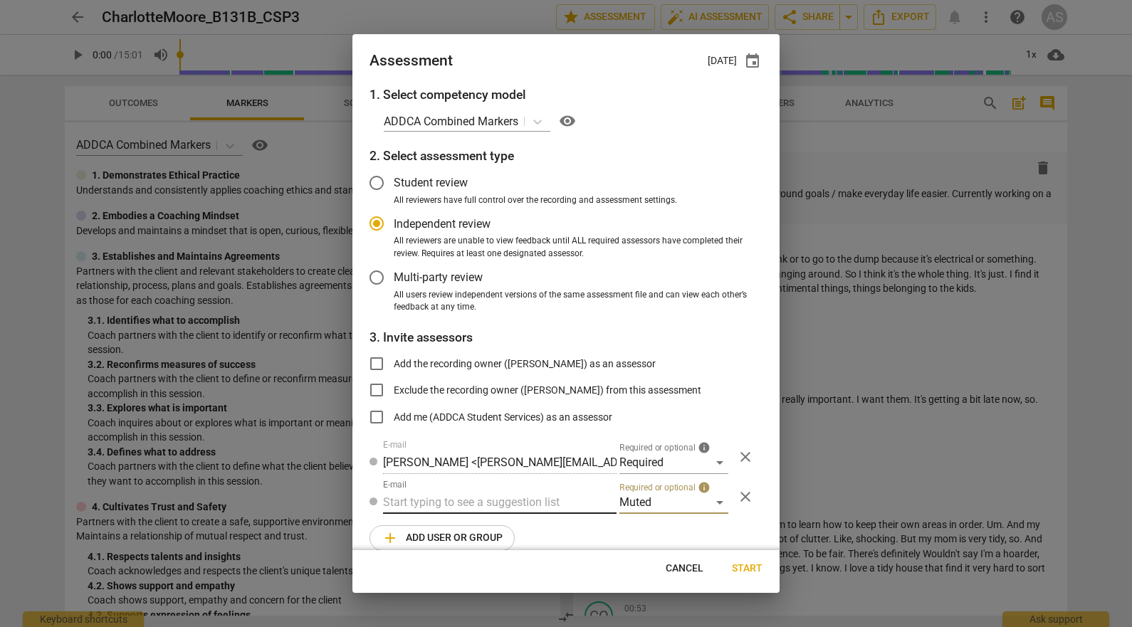
click at [535, 498] on input "text" at bounding box center [500, 502] width 234 height 23
type input "131B"
click at [508, 533] on div "Basic B- 131B CSPs" at bounding box center [498, 531] width 231 height 34
radio input "false"
type input "Basic B-131B CSPs"
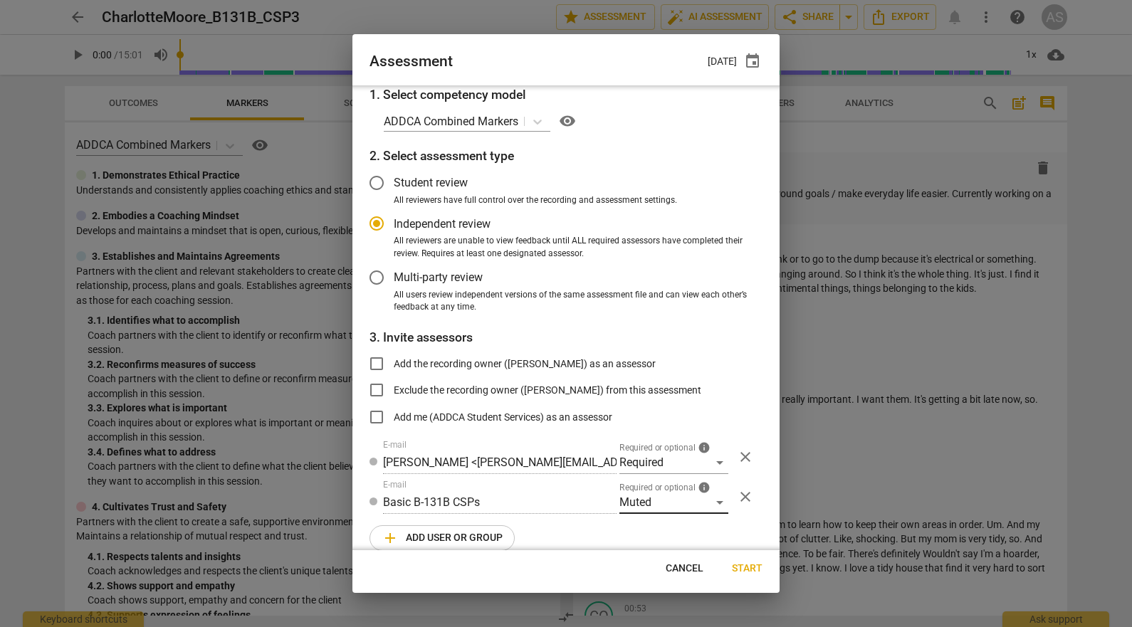
scroll to position [18, 0]
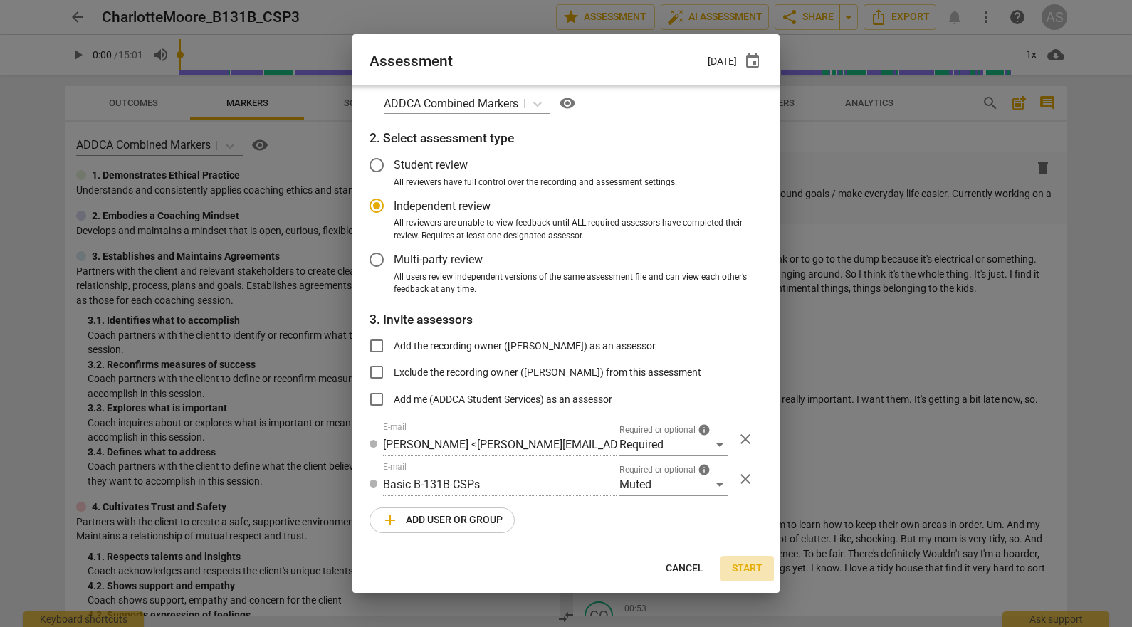
click at [744, 562] on span "Start" at bounding box center [747, 569] width 31 height 14
radio input "false"
type input "Charlotte Moore <charlotte.moore2@gmail.com>"
type input "Andrew Collins <akcollins@gmail.com>"
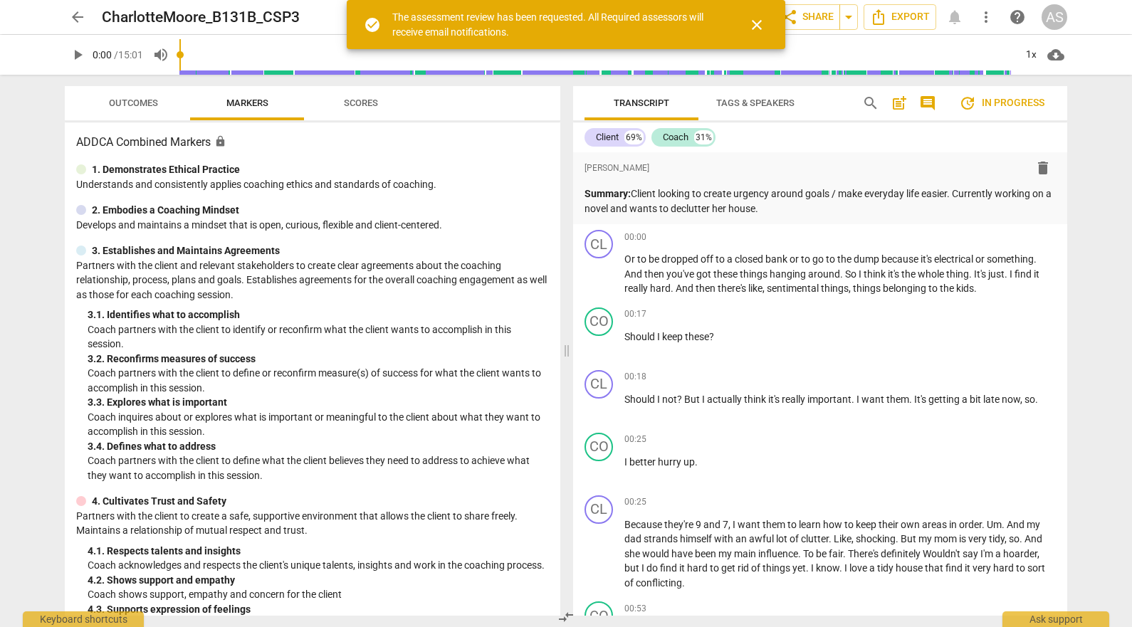
click at [78, 17] on span "arrow_back" at bounding box center [77, 17] width 17 height 17
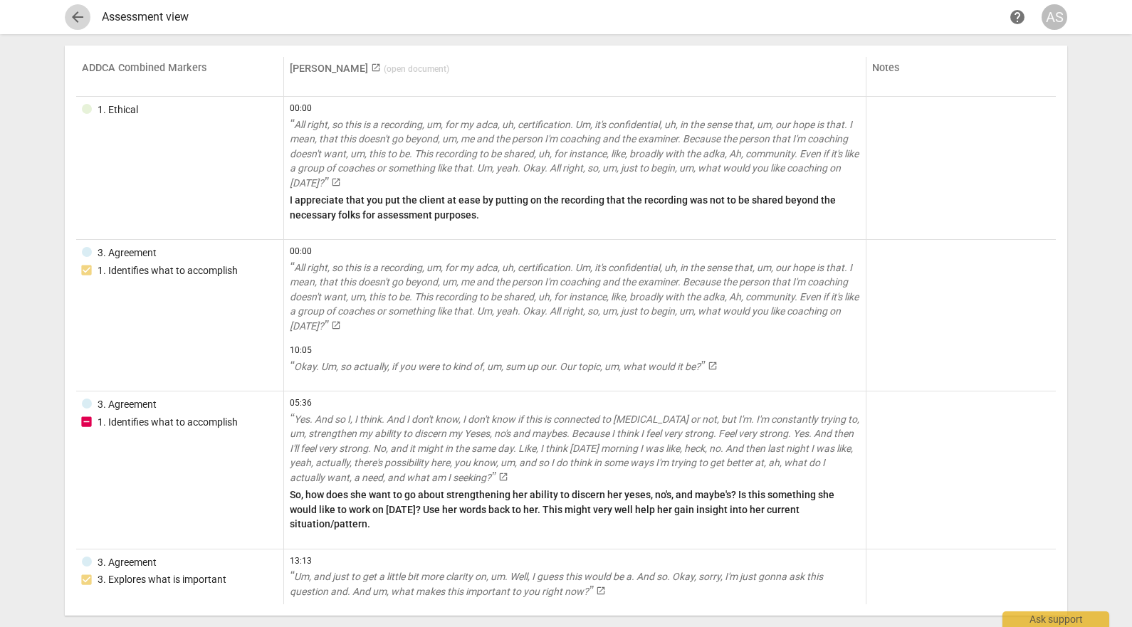
click at [81, 20] on span "arrow_back" at bounding box center [77, 17] width 17 height 17
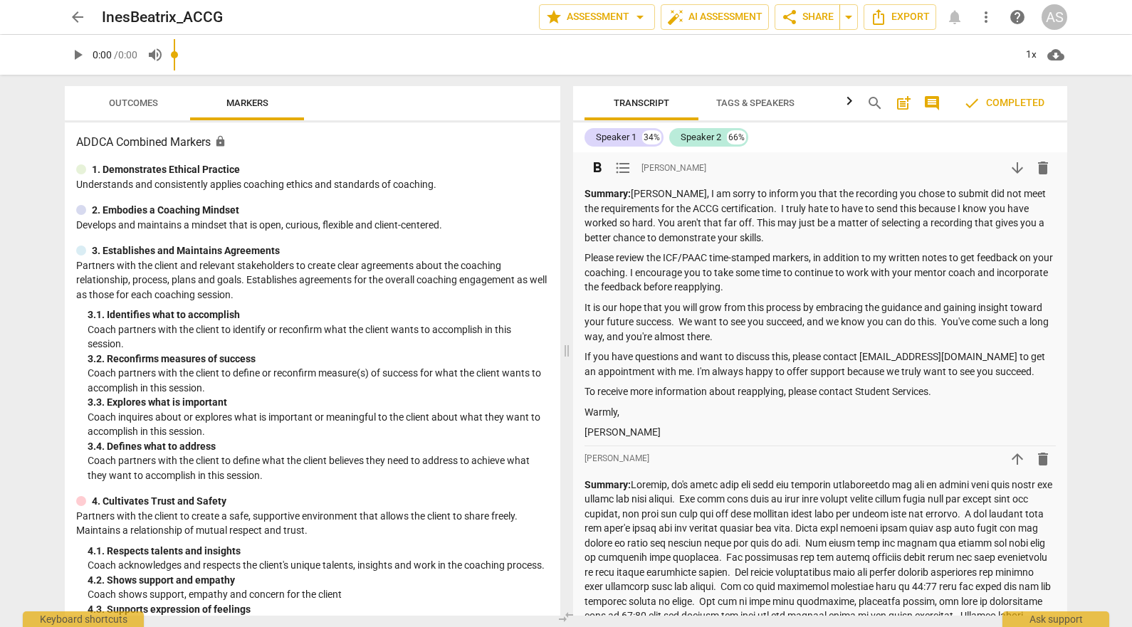
click at [599, 195] on strong "Summary:" at bounding box center [608, 193] width 46 height 11
click at [600, 195] on strong "Summary:" at bounding box center [608, 193] width 46 height 11
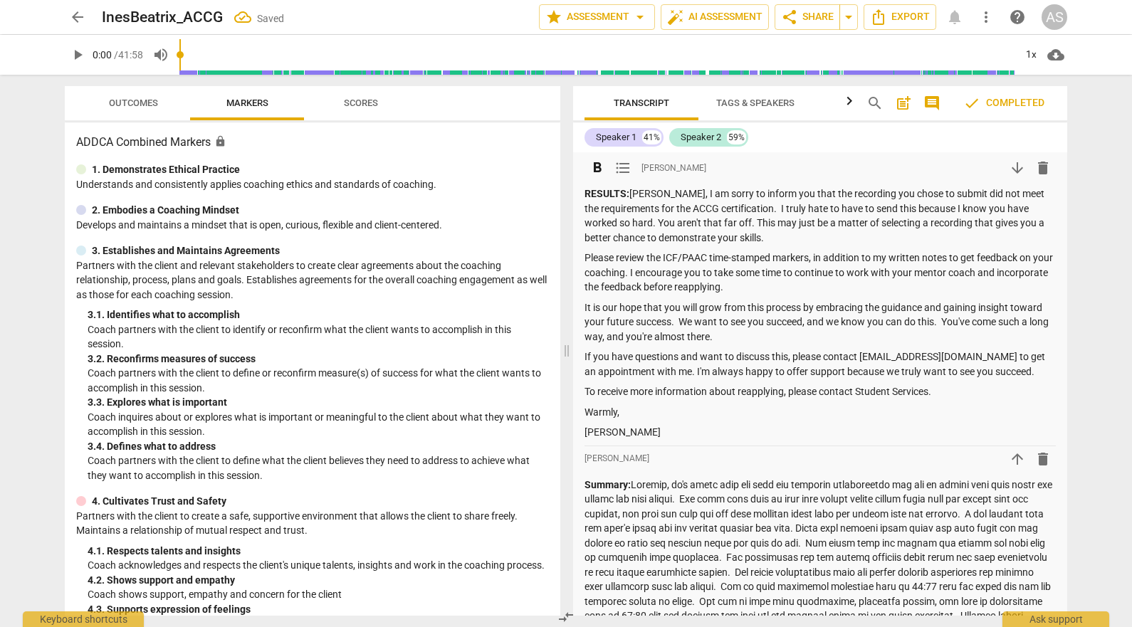
click at [682, 207] on p "RESULTS: [PERSON_NAME], I am sorry to inform you that the recording you chose t…" at bounding box center [820, 216] width 471 height 58
click at [677, 207] on p "RESULTS: [PERSON_NAME], I am sorry to inform you that the recording you chose t…" at bounding box center [820, 216] width 471 height 58
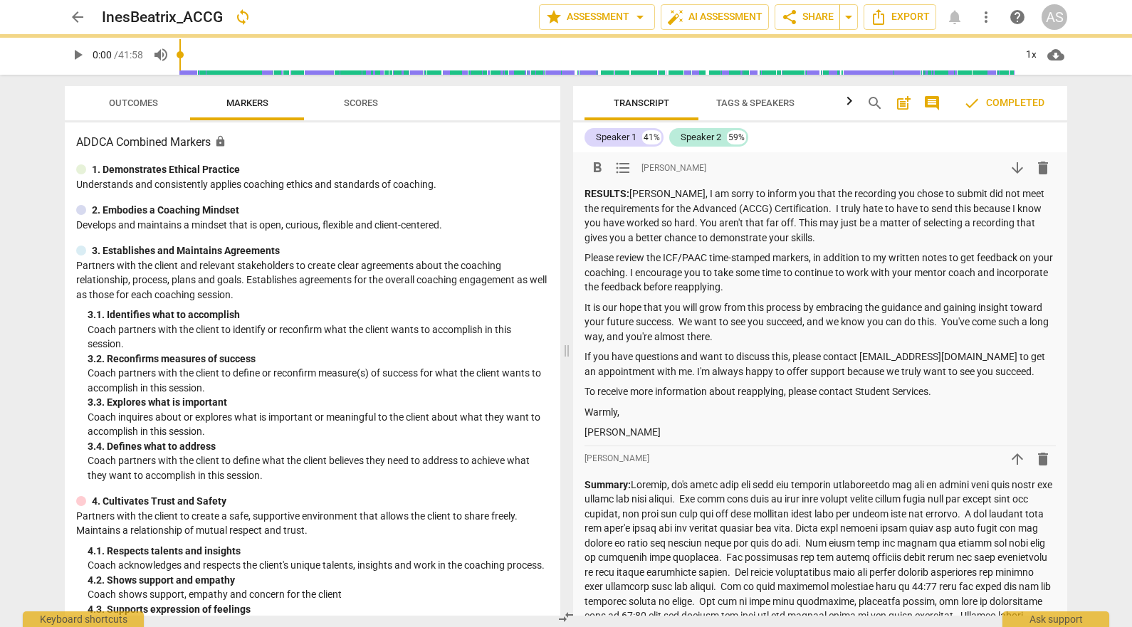
click at [636, 433] on p "[PERSON_NAME]" at bounding box center [820, 432] width 471 height 15
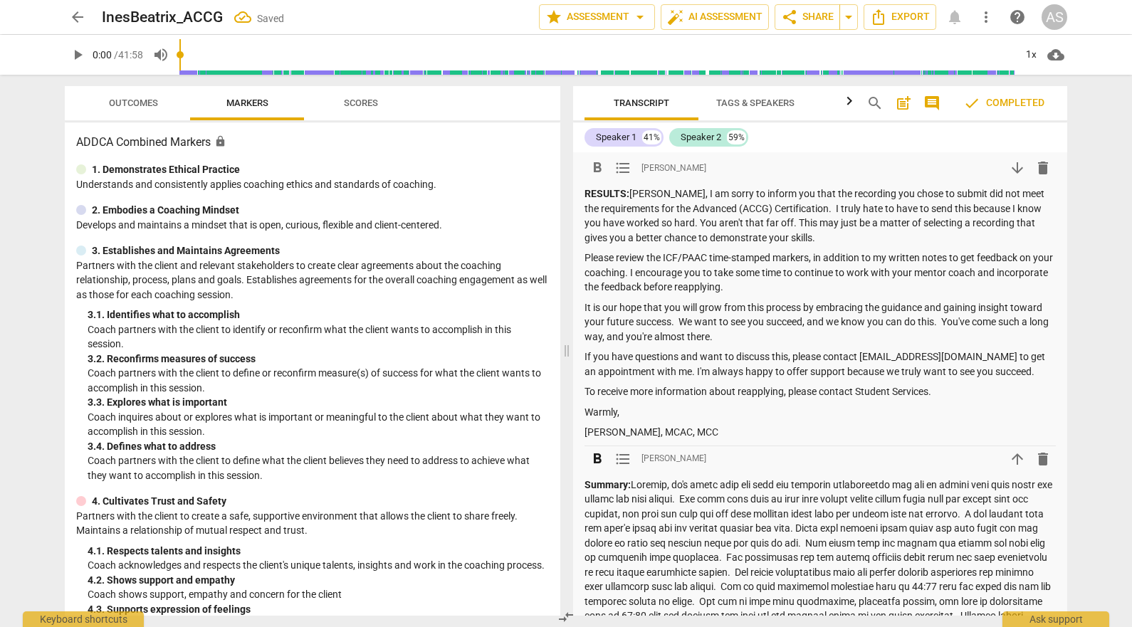
click at [592, 481] on strong "Summary:" at bounding box center [608, 484] width 46 height 11
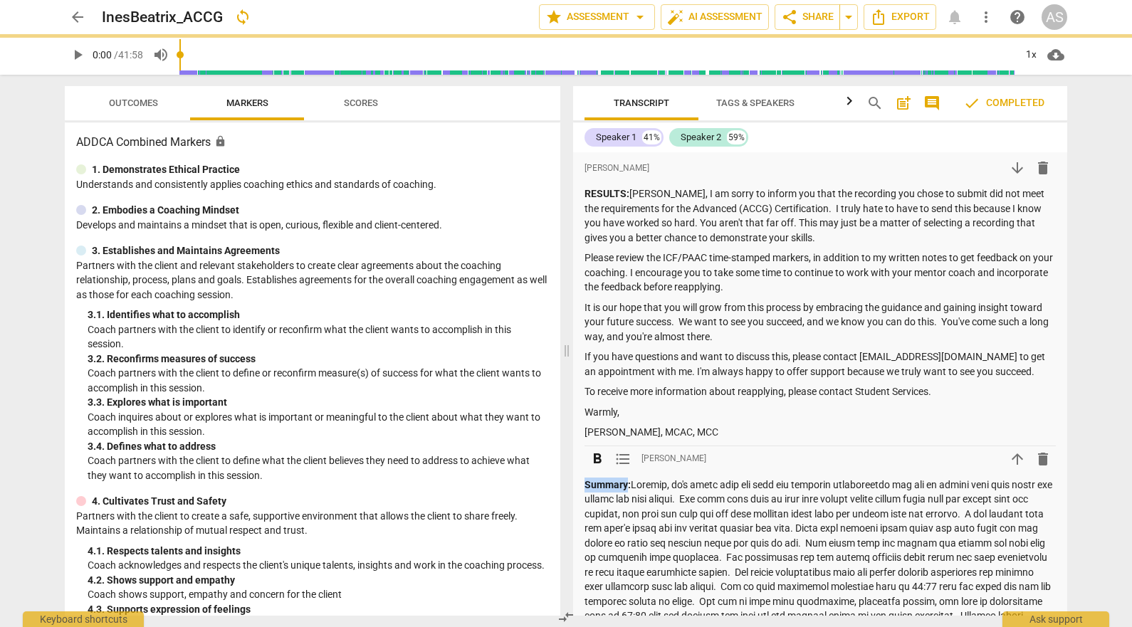
click at [592, 481] on strong "Summary:" at bounding box center [608, 484] width 46 height 11
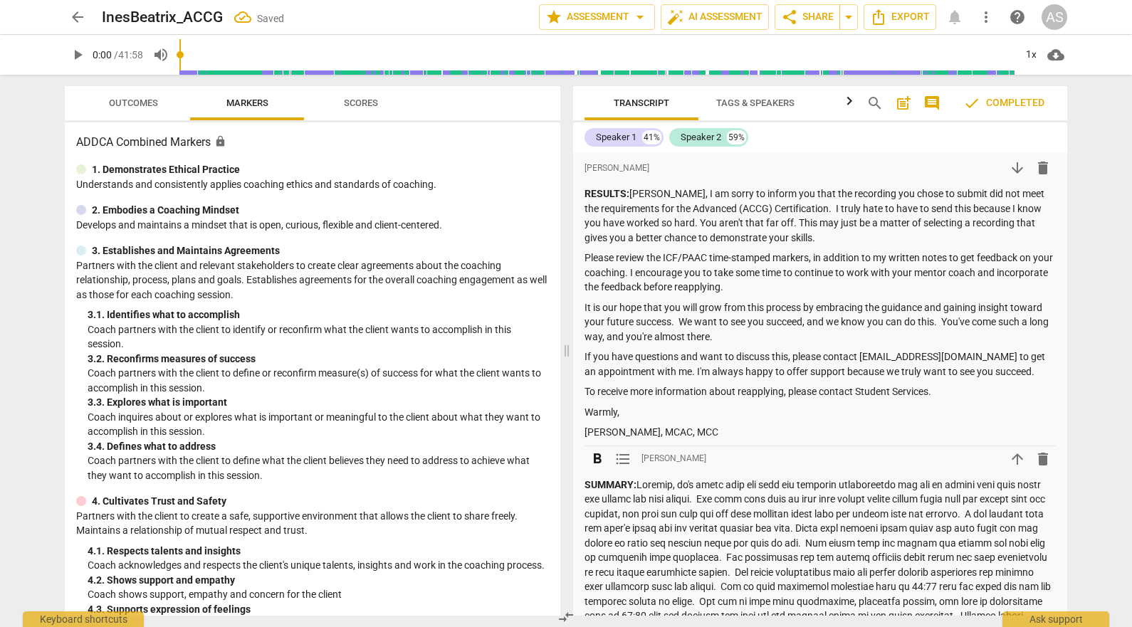
click at [741, 482] on p "SUMMARY:" at bounding box center [820, 573] width 471 height 190
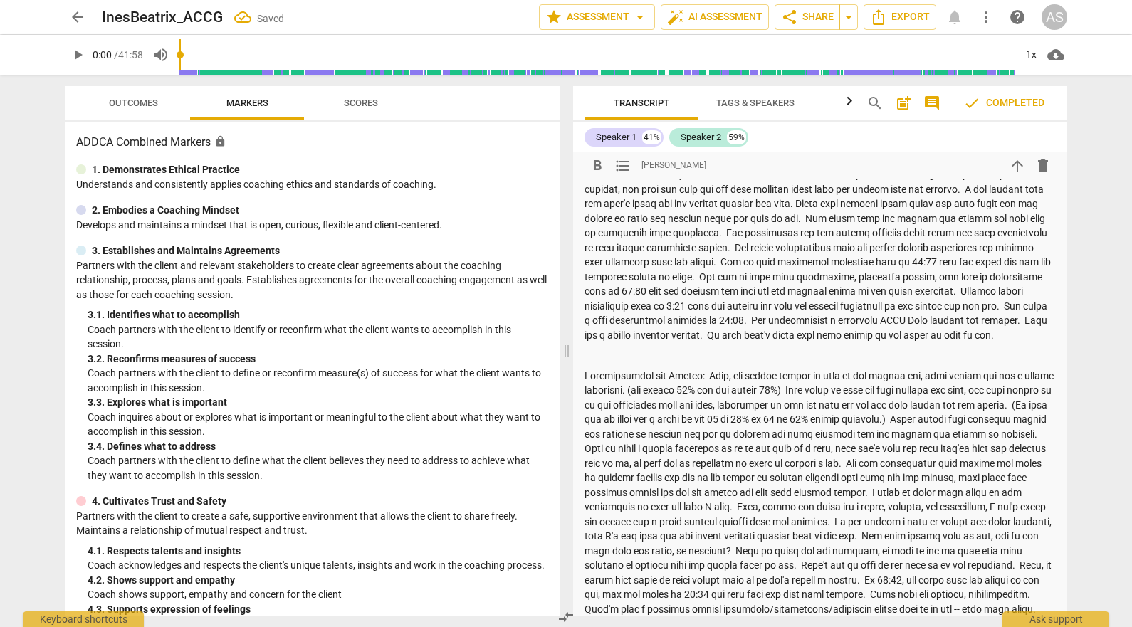
scroll to position [356, 0]
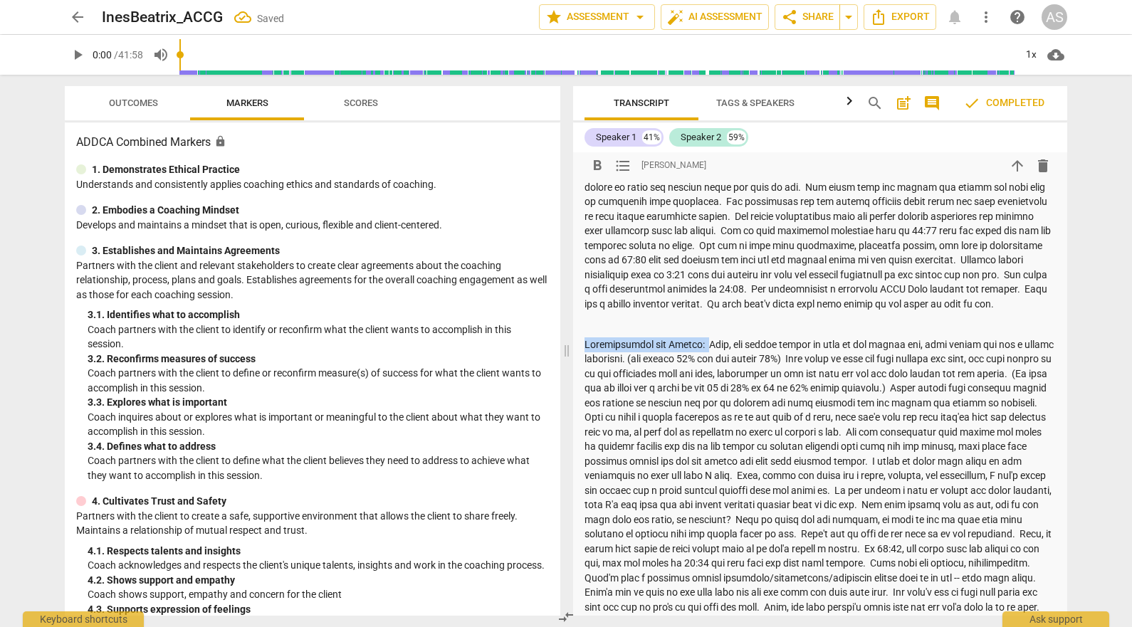
drag, startPoint x: 701, startPoint y: 358, endPoint x: 572, endPoint y: 348, distance: 129.2
click at [572, 348] on div "Transcript Tags & Speakers Analytics search post_add comment check Completed Sp…" at bounding box center [823, 351] width 511 height 553
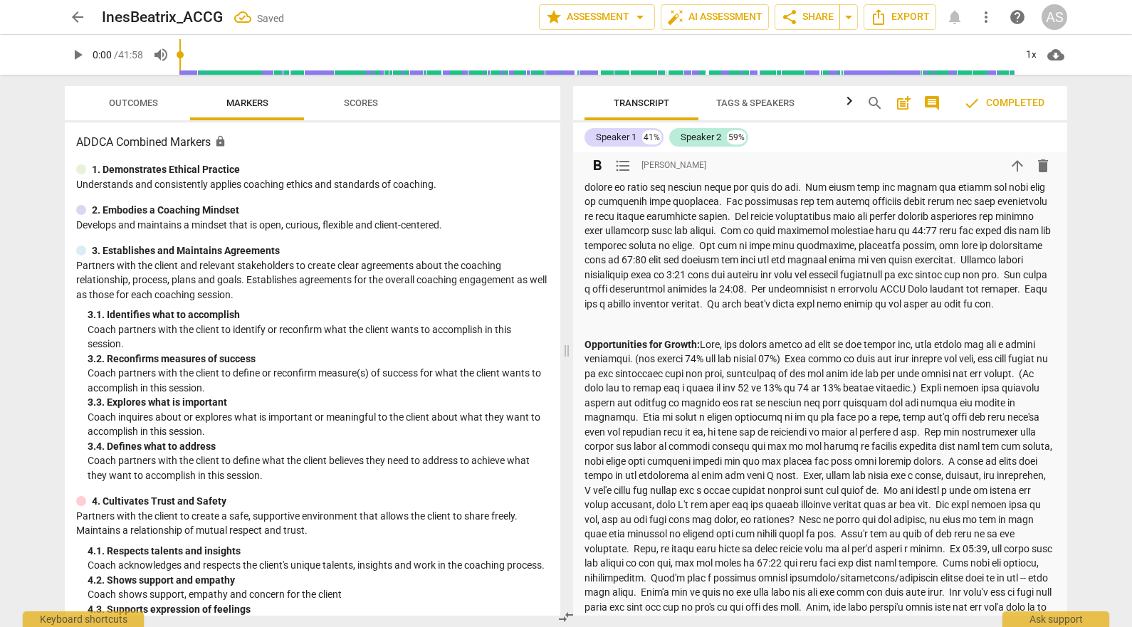
click at [789, 372] on p "Opportunities for Growth:" at bounding box center [820, 484] width 471 height 292
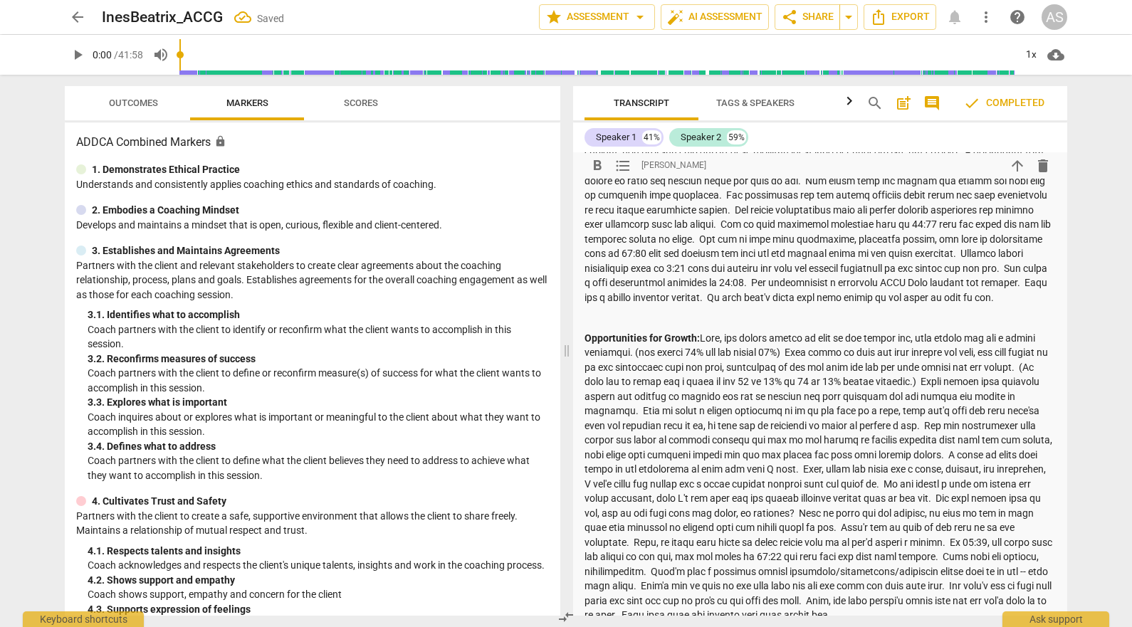
scroll to position [285, 0]
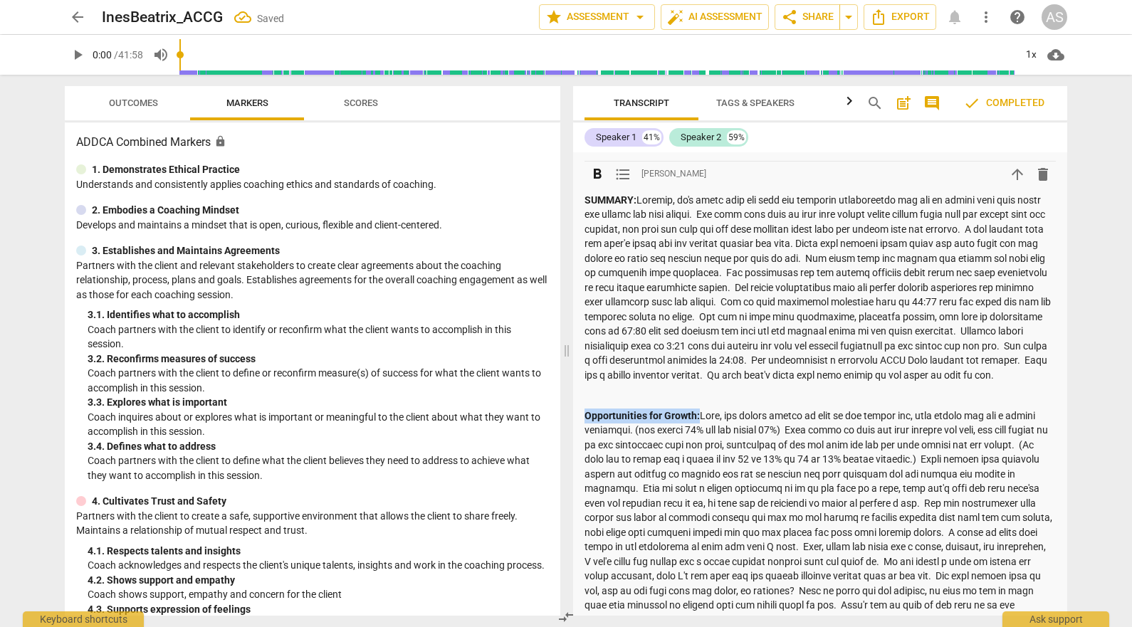
drag, startPoint x: 700, startPoint y: 427, endPoint x: 583, endPoint y: 425, distance: 117.5
click at [583, 425] on div "format_bold format_list_bulleted [PERSON_NAME] arrow_downward delete RESULTS: […" at bounding box center [820, 353] width 494 height 970
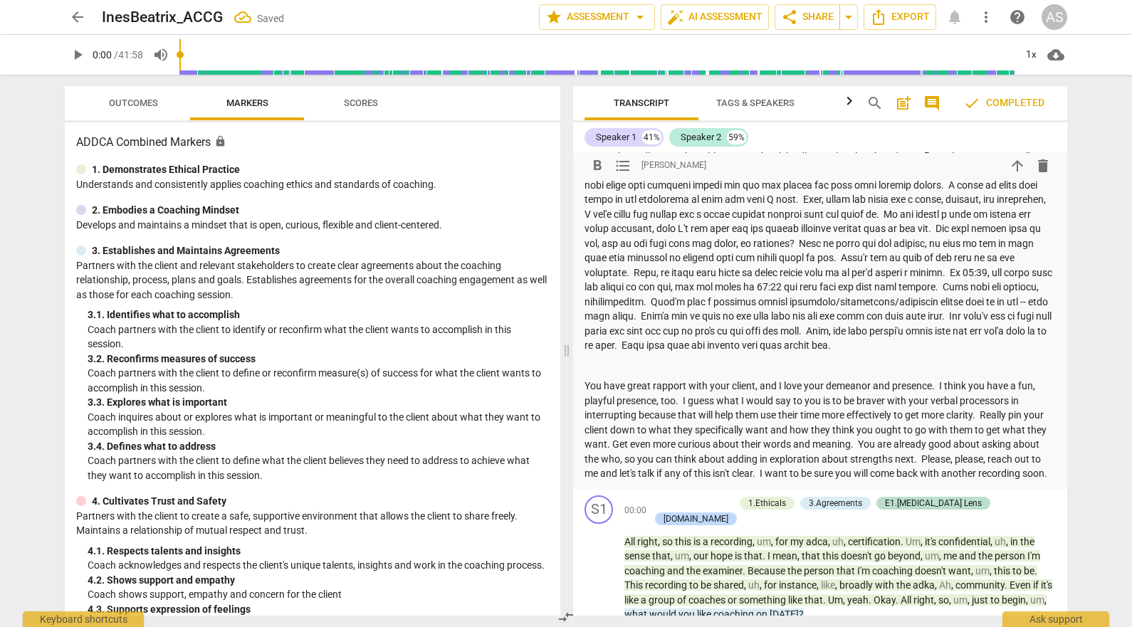
scroll to position [641, 0]
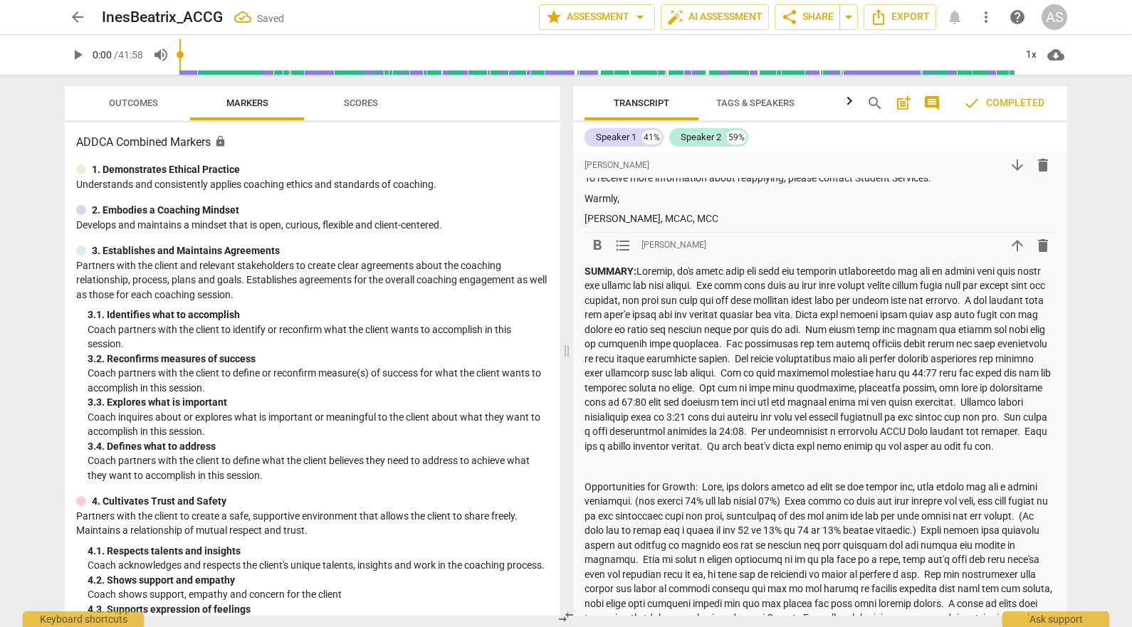
click at [773, 434] on p "SUMMARY:" at bounding box center [820, 359] width 471 height 190
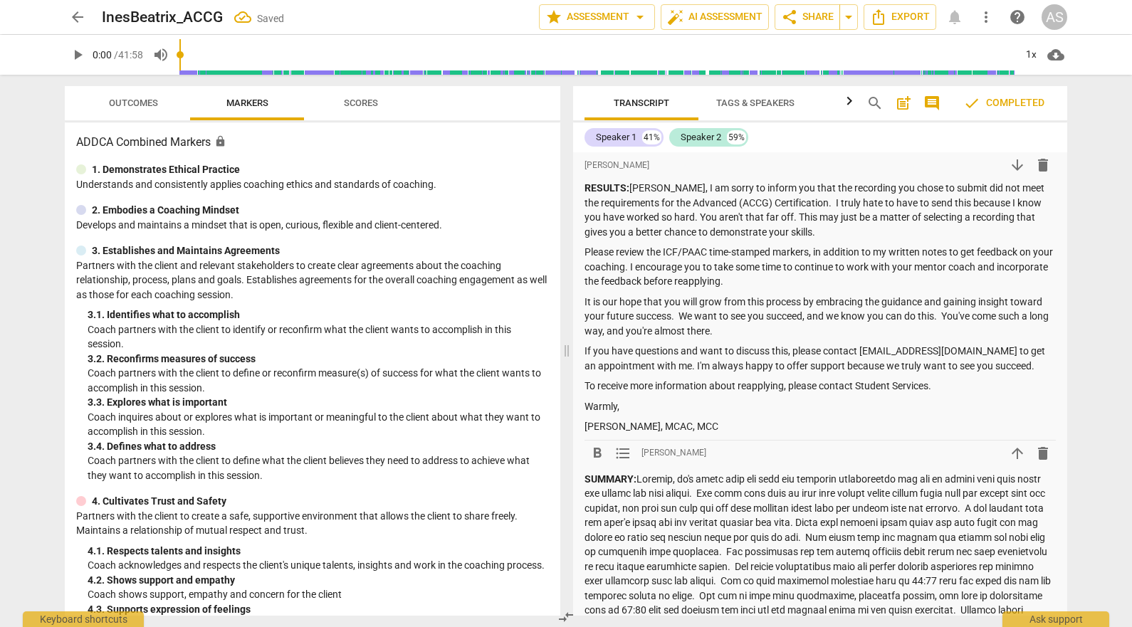
scroll to position [0, 0]
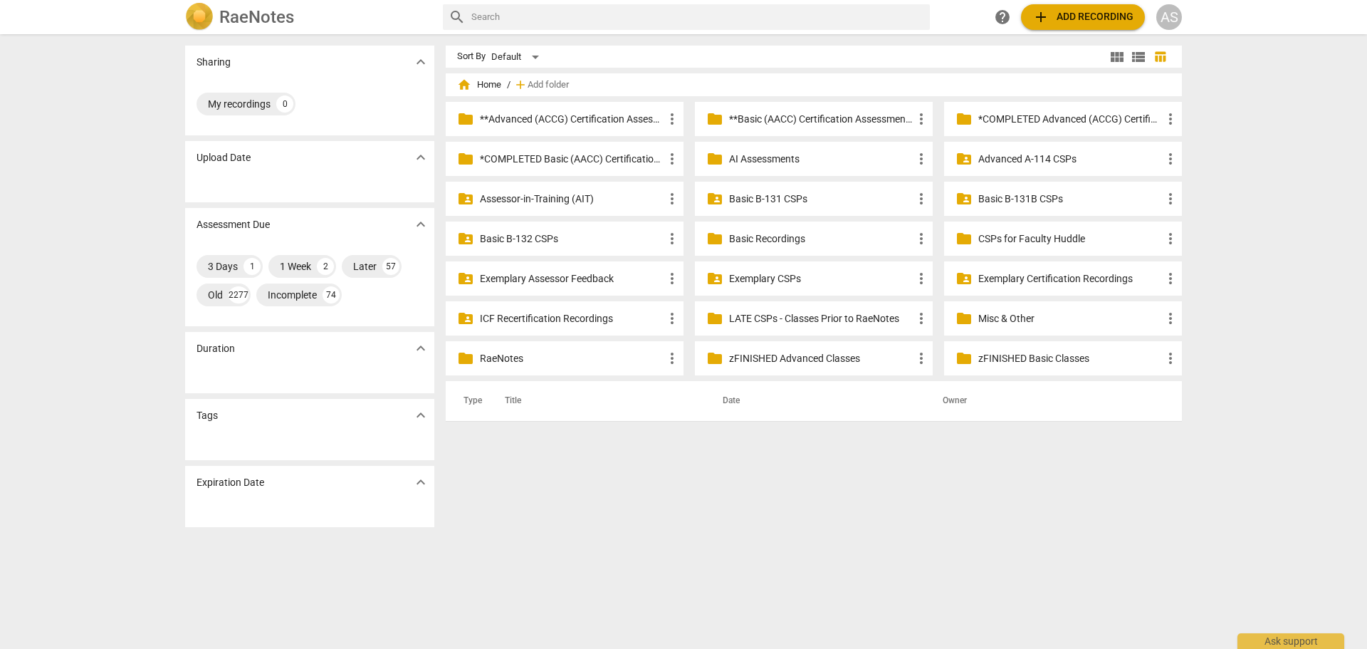
click at [617, 124] on p "**Advanced (ACCG) Certification Assessments" at bounding box center [572, 119] width 184 height 15
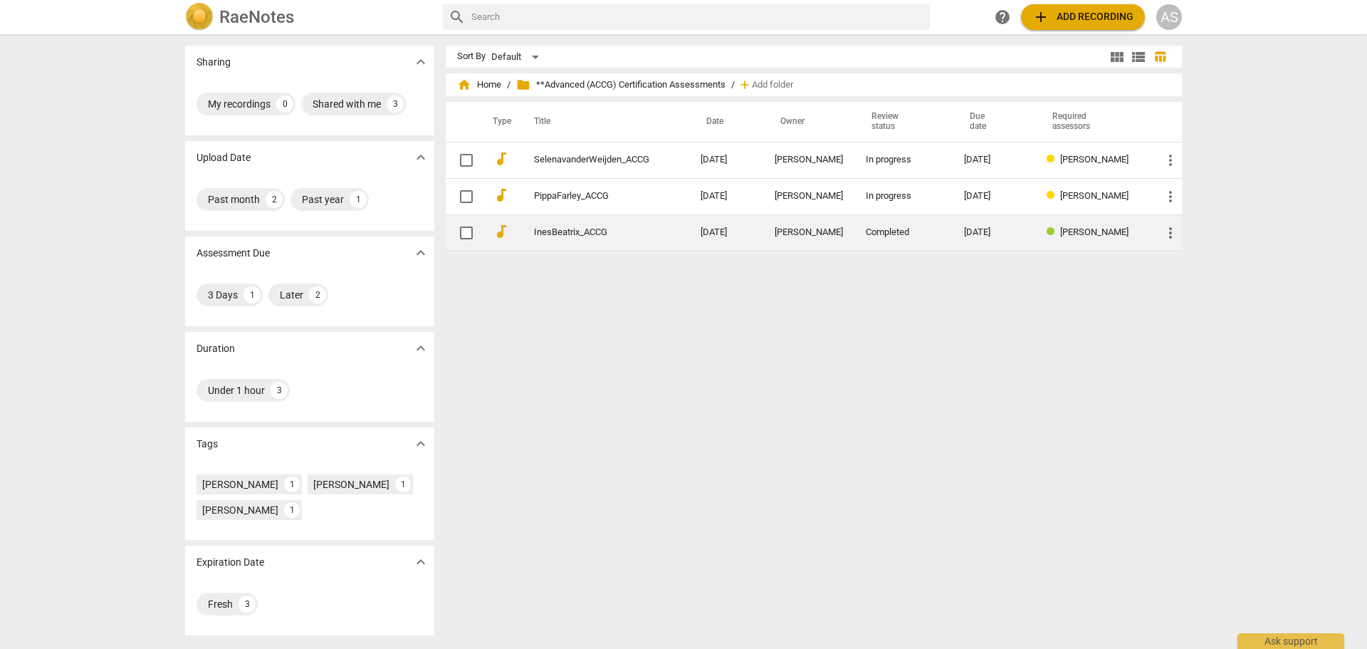
click at [1164, 244] on td "more_vert" at bounding box center [1166, 232] width 31 height 36
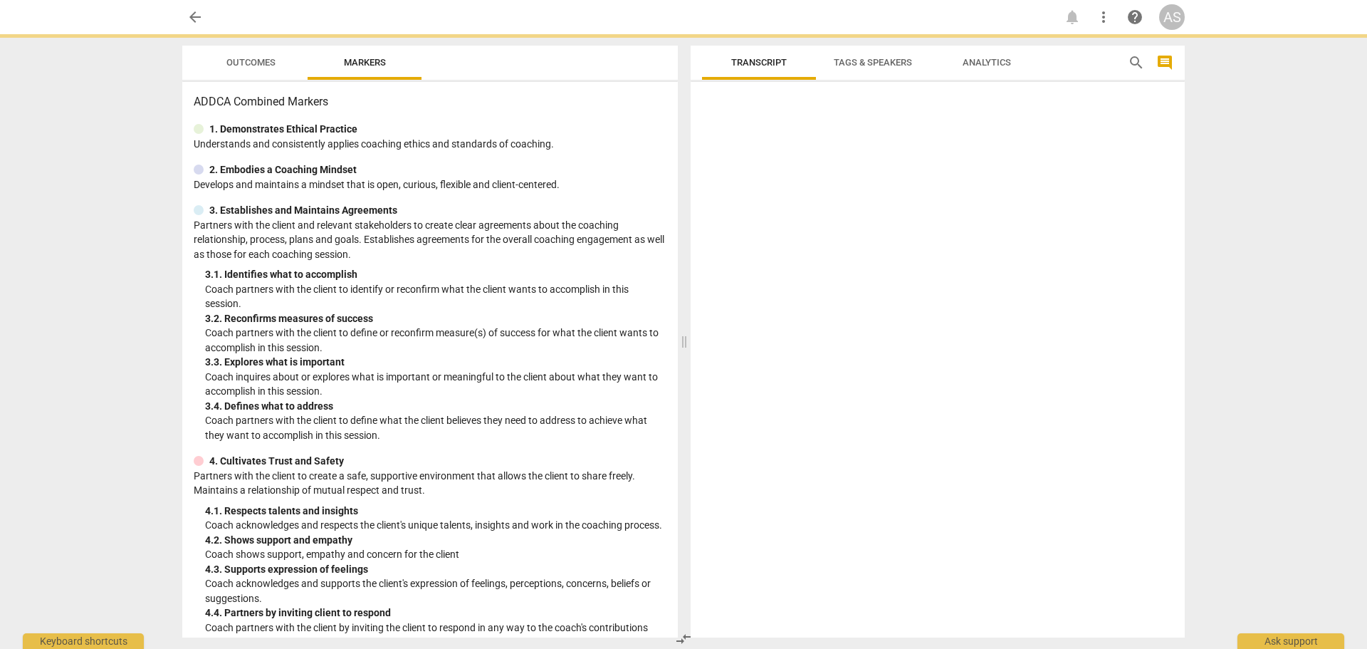
click at [194, 19] on span "arrow_back" at bounding box center [195, 17] width 17 height 17
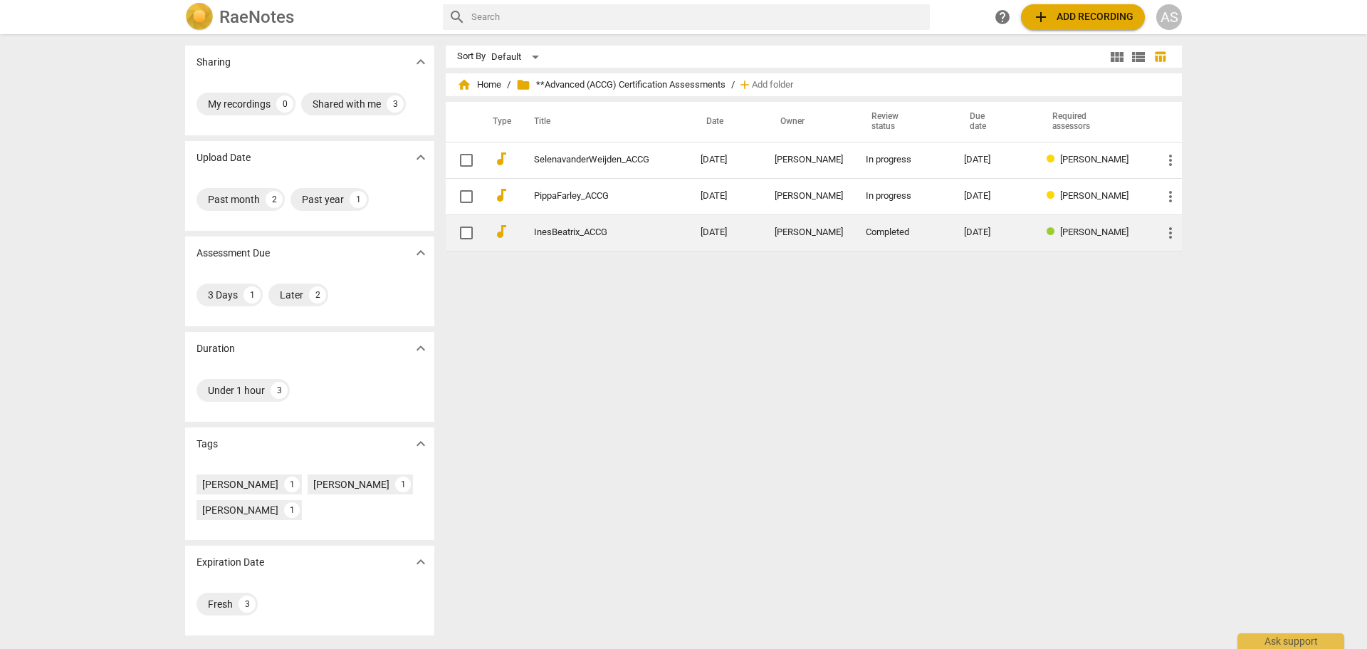
click at [1169, 229] on span "more_vert" at bounding box center [1170, 232] width 17 height 17
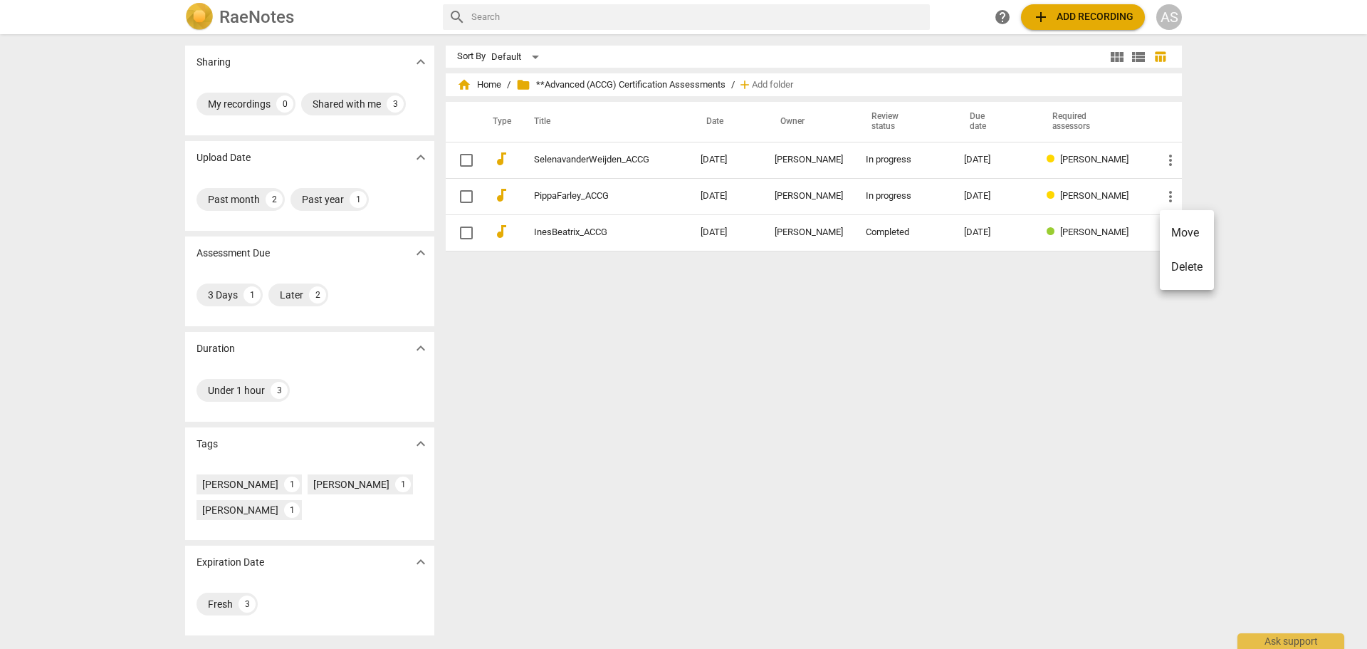
click at [1187, 239] on li "Move" at bounding box center [1187, 233] width 54 height 34
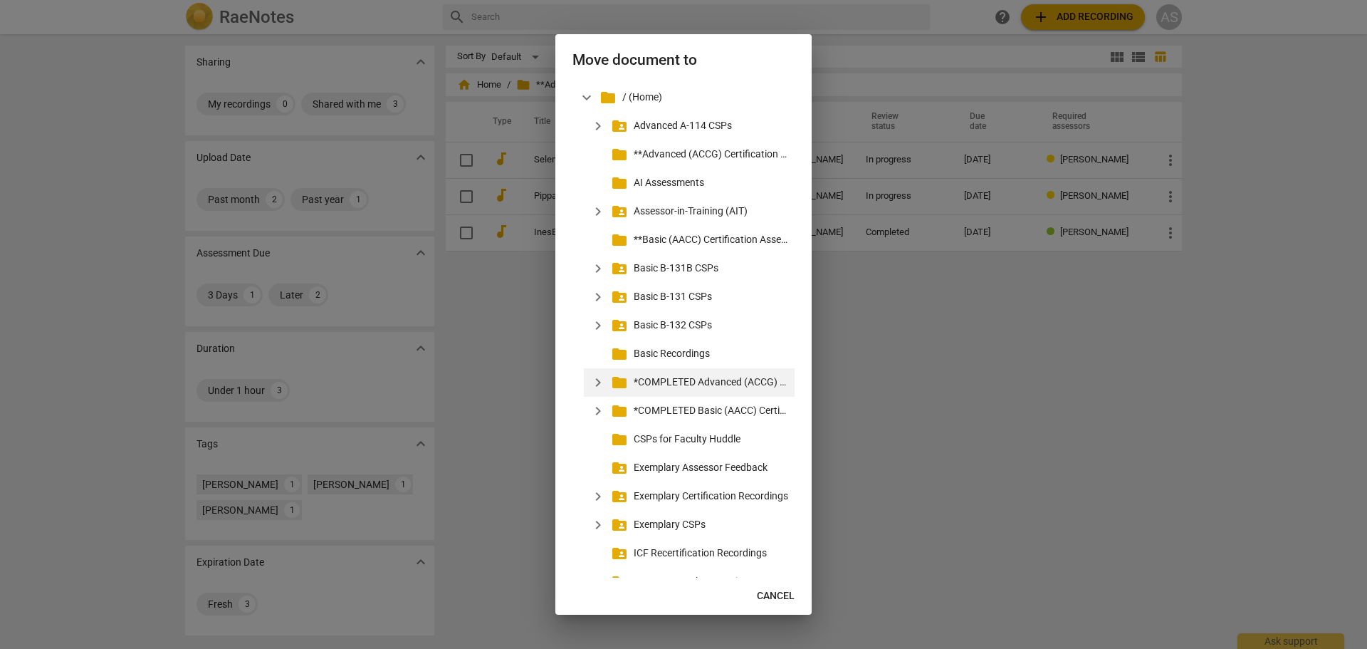
click at [720, 379] on p "*COMPLETED Advanced (ACCG) Certification Assessments" at bounding box center [711, 382] width 155 height 15
